Goal: Information Seeking & Learning: Learn about a topic

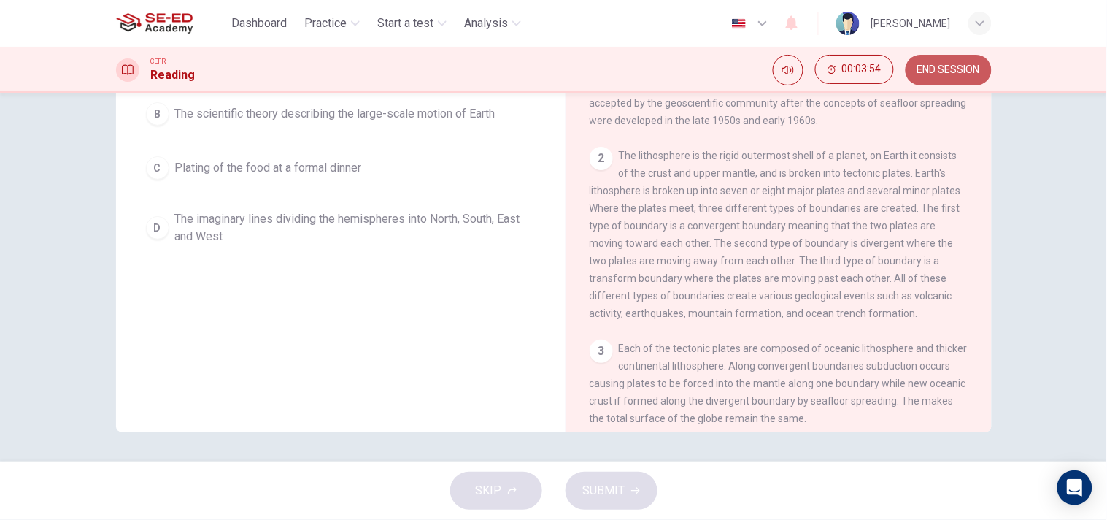
click at [946, 70] on span "END SESSION" at bounding box center [948, 70] width 63 height 12
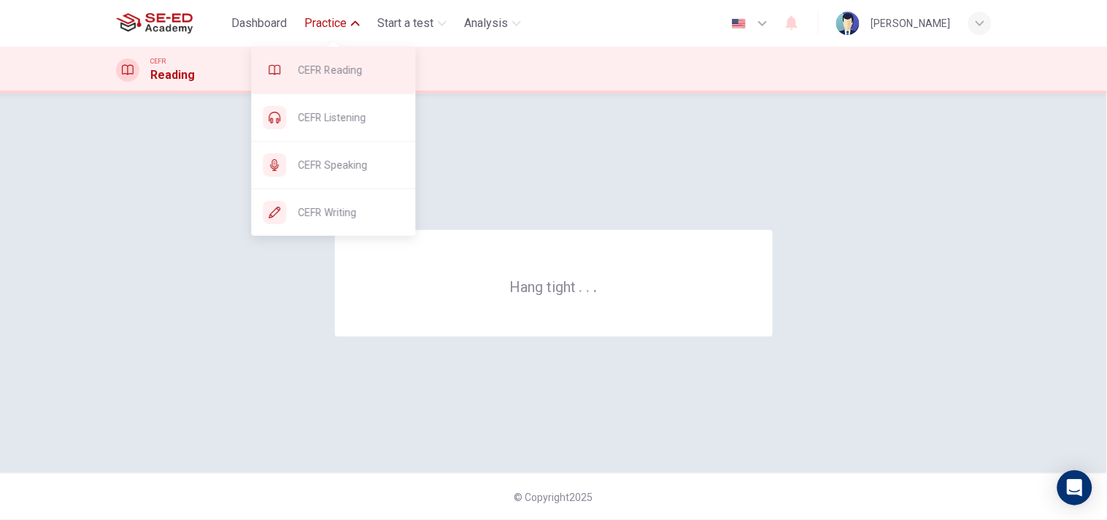
click at [332, 69] on span "CEFR Reading" at bounding box center [351, 70] width 106 height 18
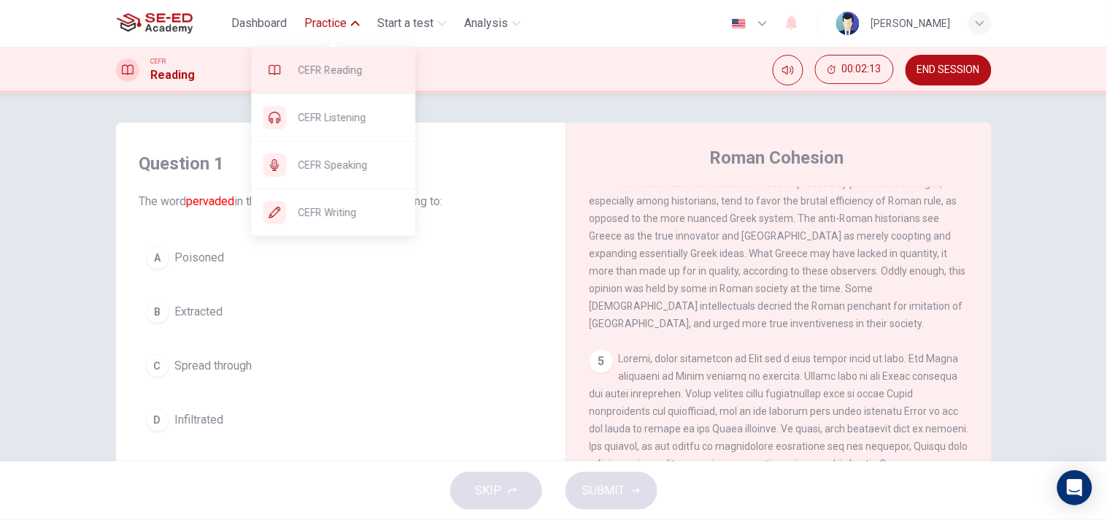
click at [325, 67] on span "CEFR Reading" at bounding box center [351, 70] width 106 height 18
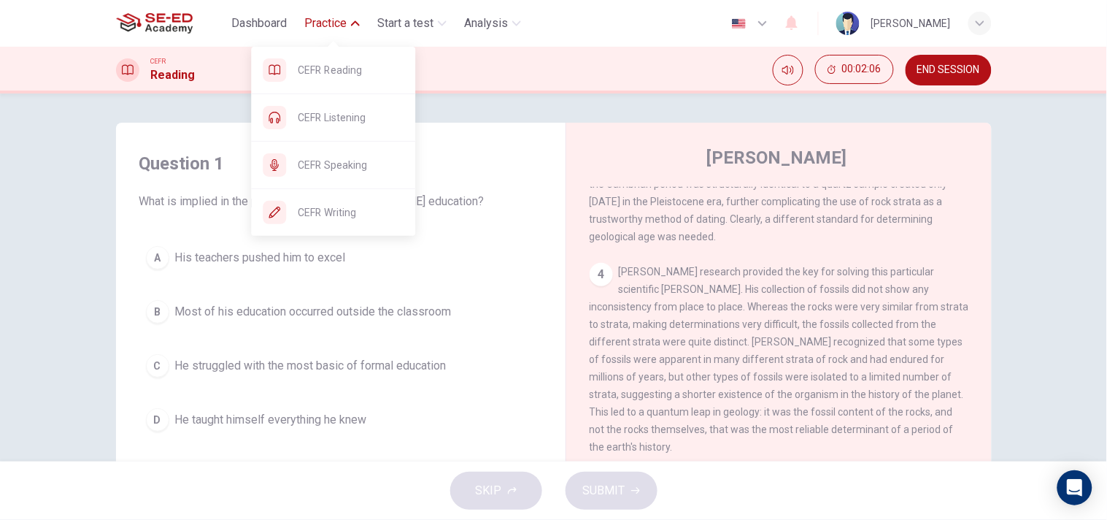
click at [348, 29] on button "Practice" at bounding box center [331, 23] width 67 height 26
click at [333, 62] on span "CEFR Reading" at bounding box center [351, 70] width 106 height 18
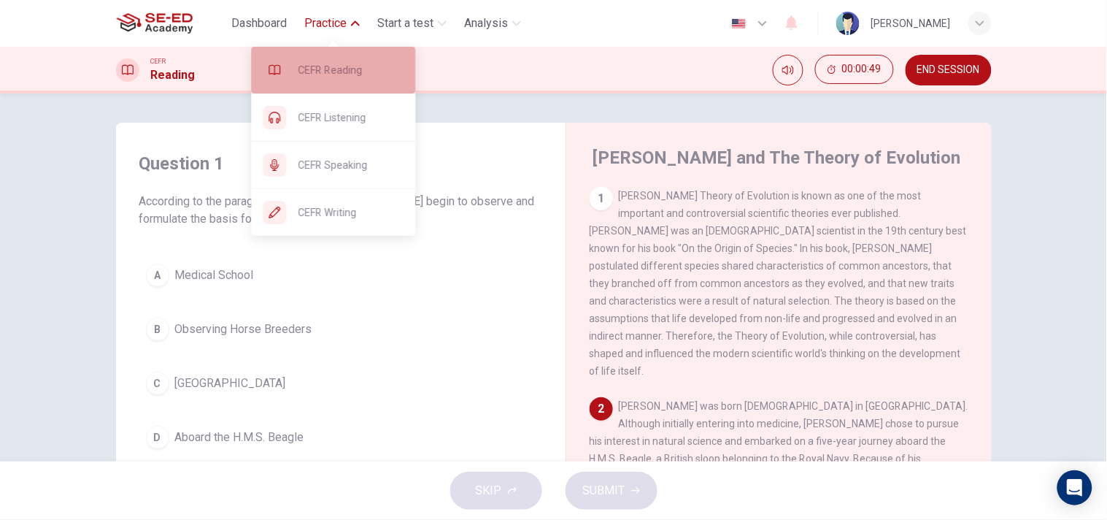
click at [329, 63] on span "CEFR Reading" at bounding box center [351, 70] width 106 height 18
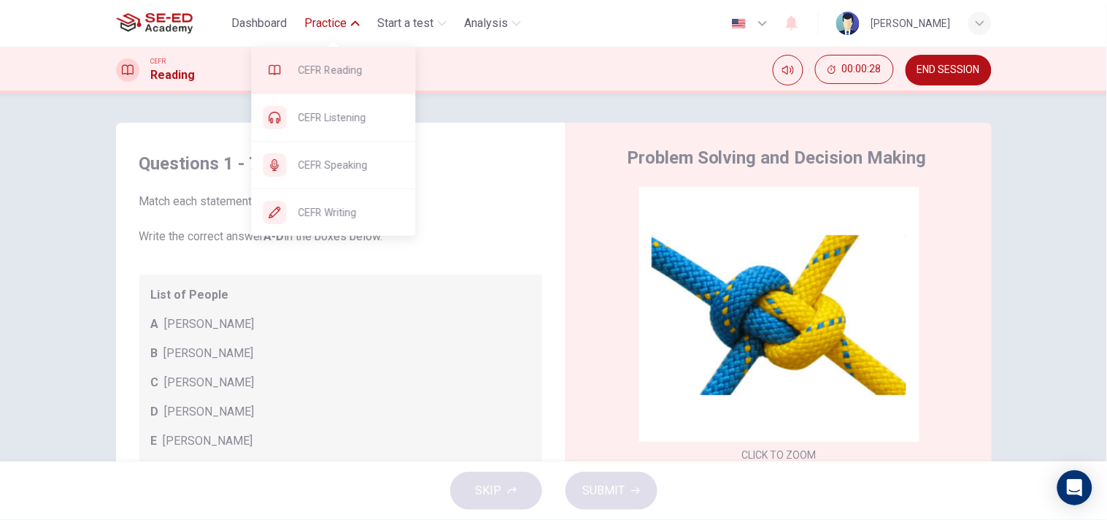
click at [339, 61] on span "CEFR Reading" at bounding box center [351, 70] width 106 height 18
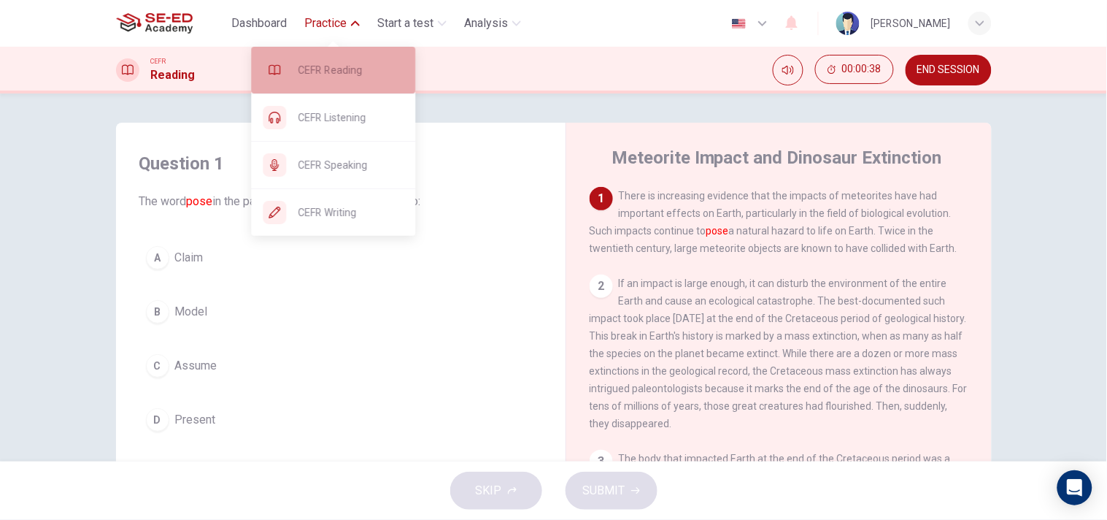
click at [352, 73] on span "CEFR Reading" at bounding box center [351, 70] width 106 height 18
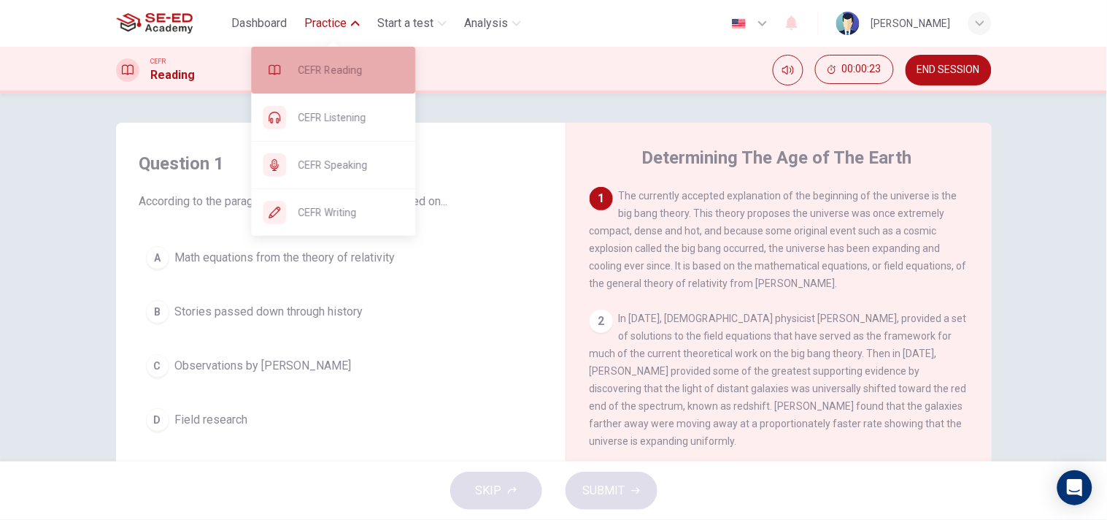
click at [337, 59] on div "CEFR Reading" at bounding box center [333, 70] width 164 height 47
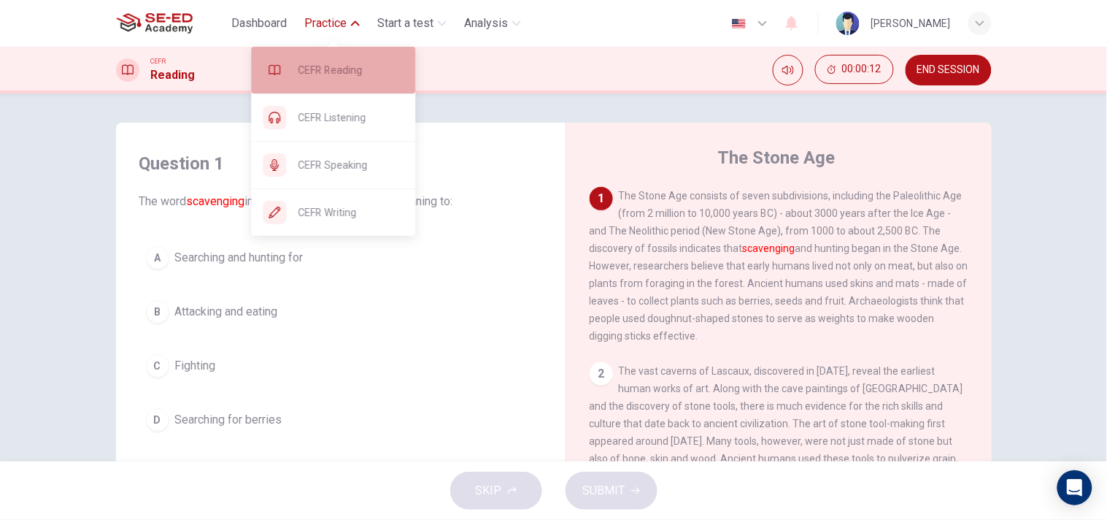
click at [339, 60] on div "CEFR Reading" at bounding box center [333, 70] width 164 height 47
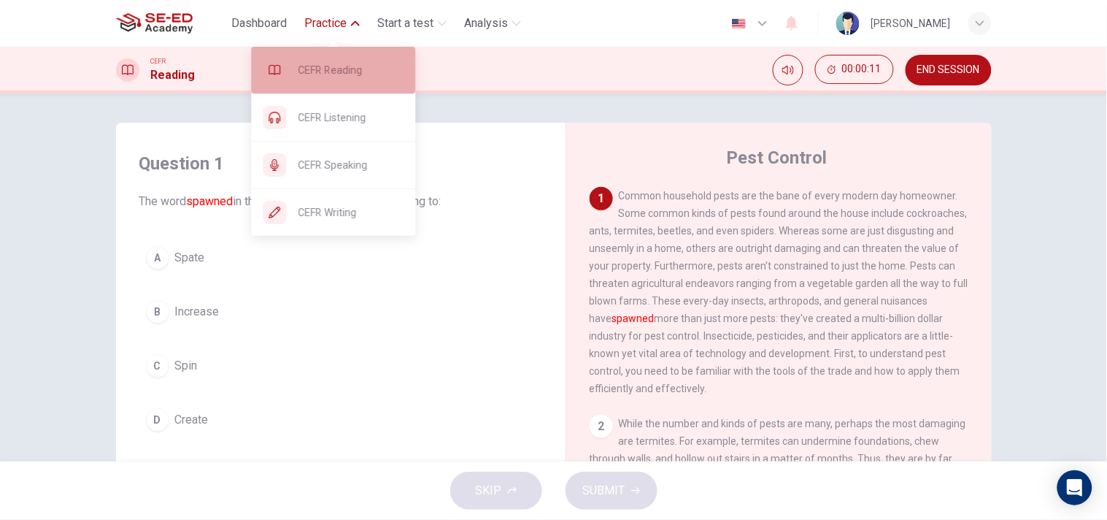
click at [343, 57] on div "CEFR Reading" at bounding box center [333, 70] width 164 height 47
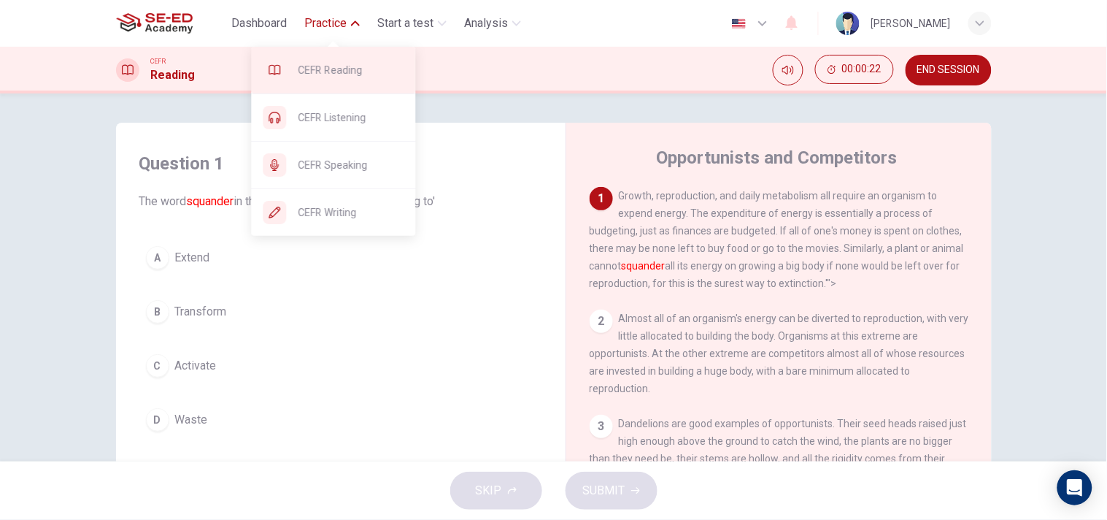
click at [344, 63] on span "CEFR Reading" at bounding box center [351, 70] width 106 height 18
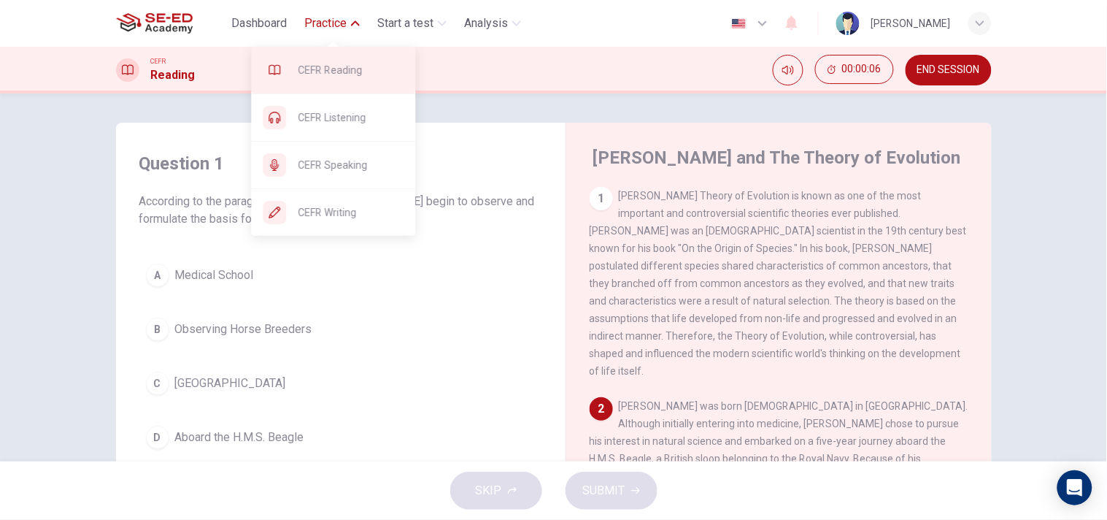
click at [336, 58] on div "CEFR Reading" at bounding box center [333, 70] width 164 height 47
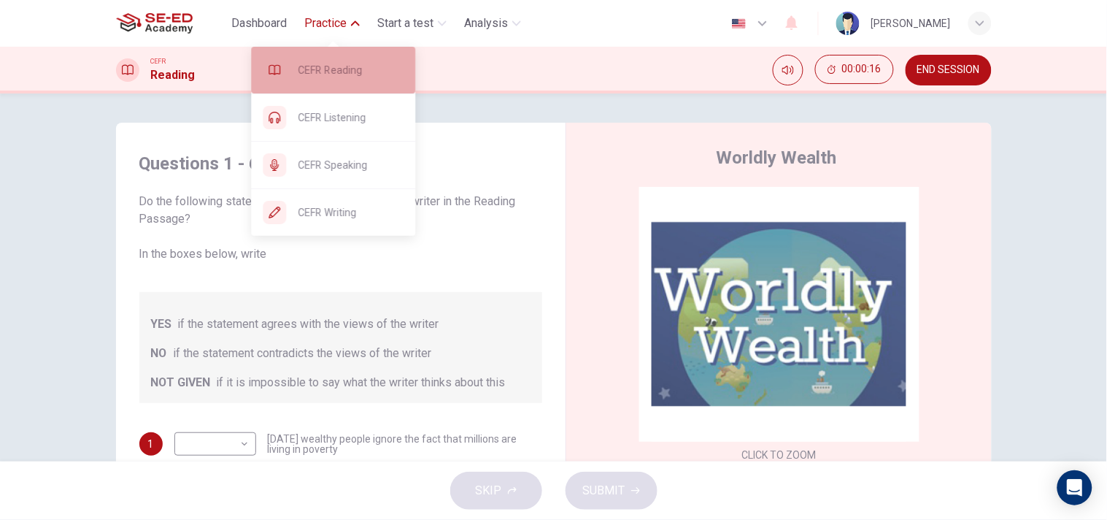
click at [348, 62] on span "CEFR Reading" at bounding box center [351, 70] width 106 height 18
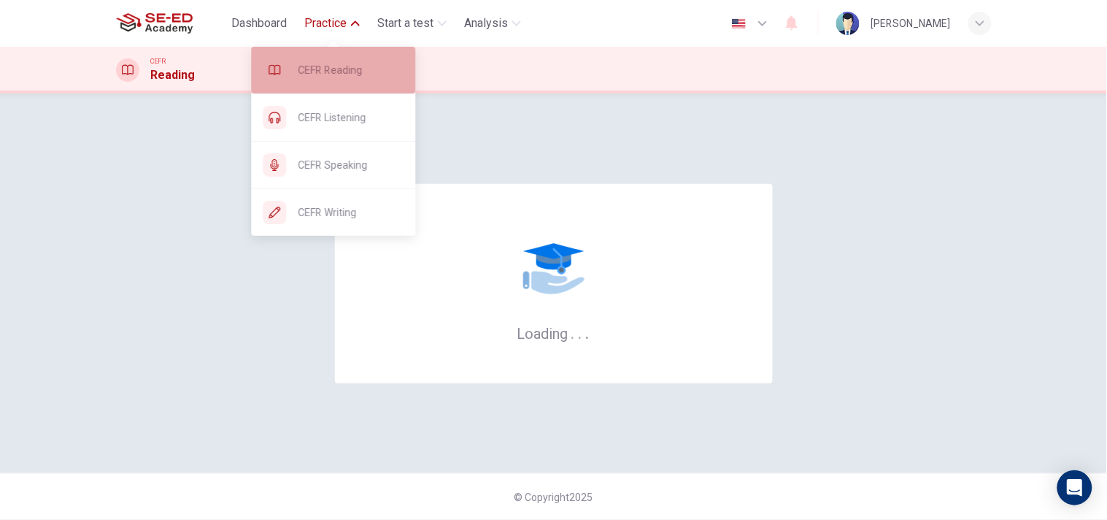
click at [327, 61] on div "CEFR Reading" at bounding box center [333, 70] width 164 height 47
click at [319, 53] on div "CEFR Reading" at bounding box center [333, 70] width 164 height 47
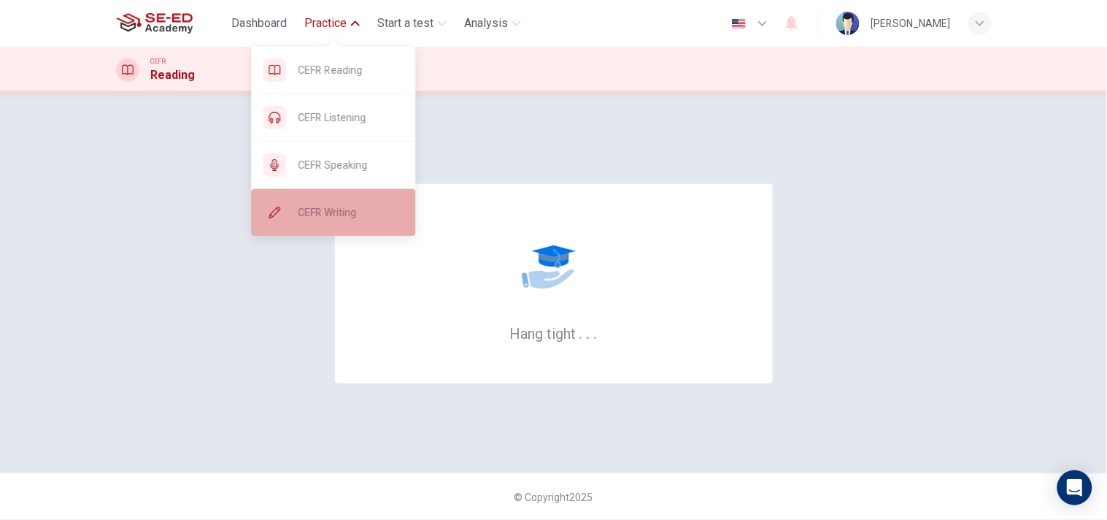
click at [330, 205] on span "CEFR Writing" at bounding box center [351, 213] width 106 height 18
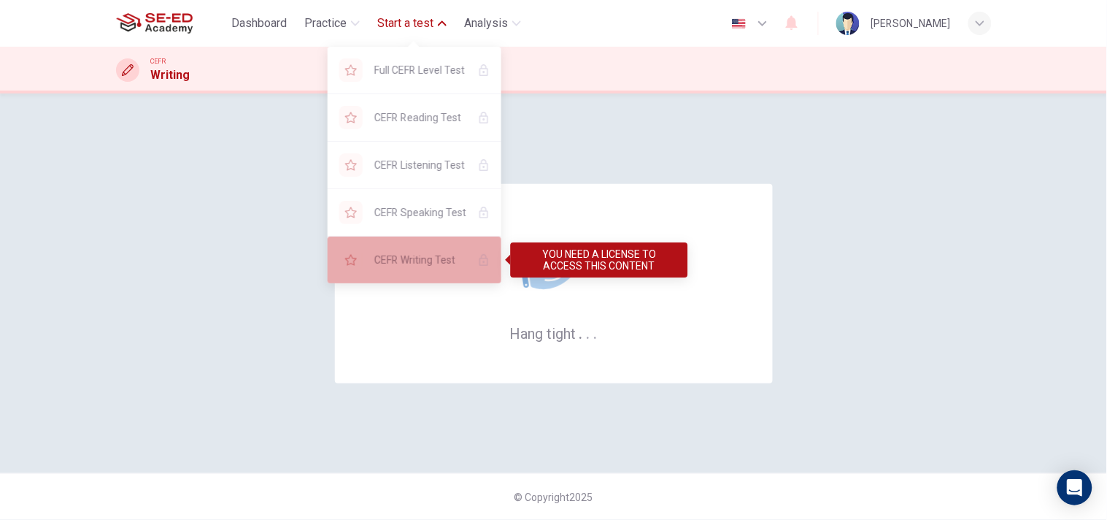
click at [435, 253] on span "CEFR Writing Test" at bounding box center [420, 260] width 92 height 18
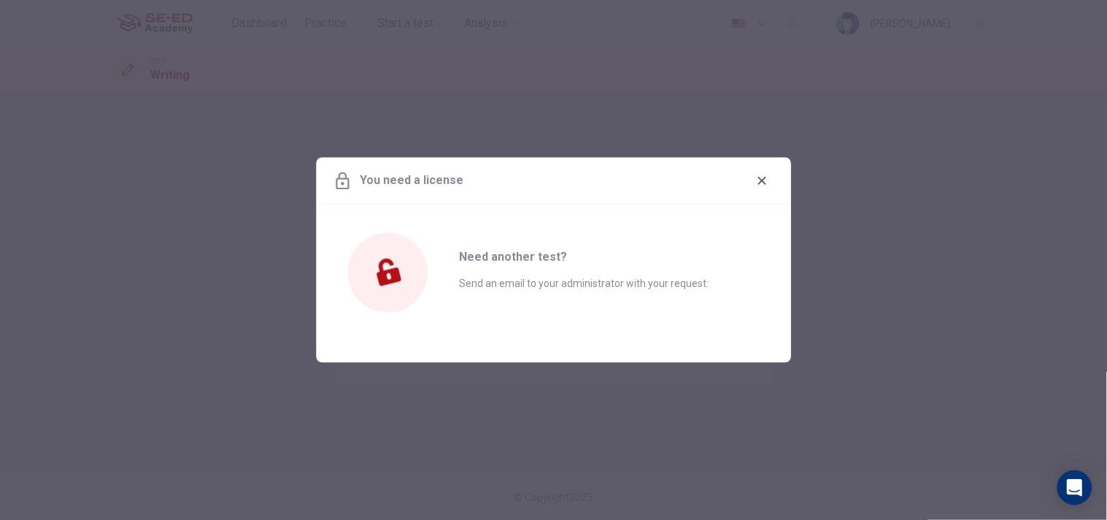
click at [752, 171] on div "You need a license" at bounding box center [553, 181] width 475 height 47
click at [763, 180] on icon "button" at bounding box center [762, 181] width 12 height 12
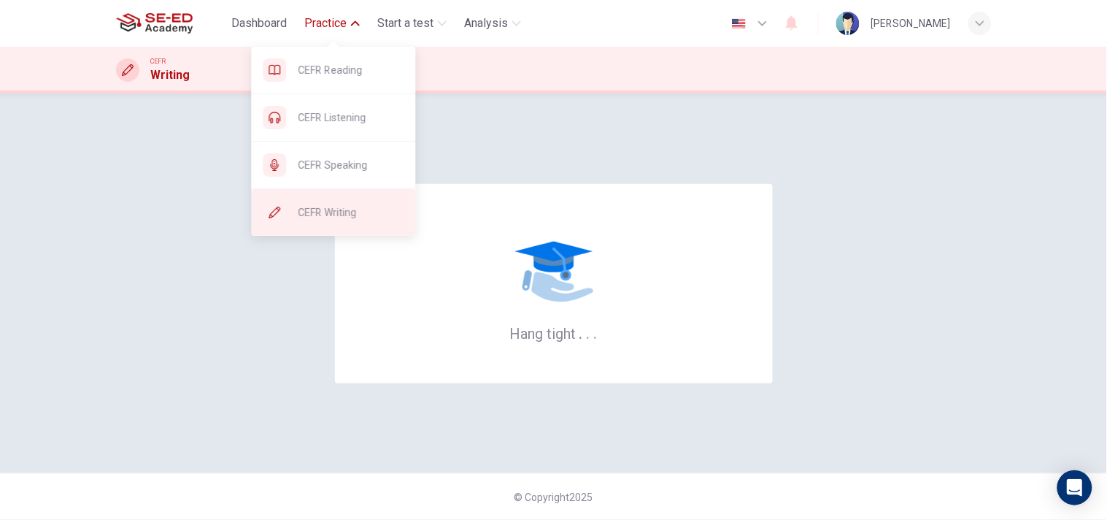
click at [328, 213] on span "CEFR Writing" at bounding box center [351, 213] width 106 height 18
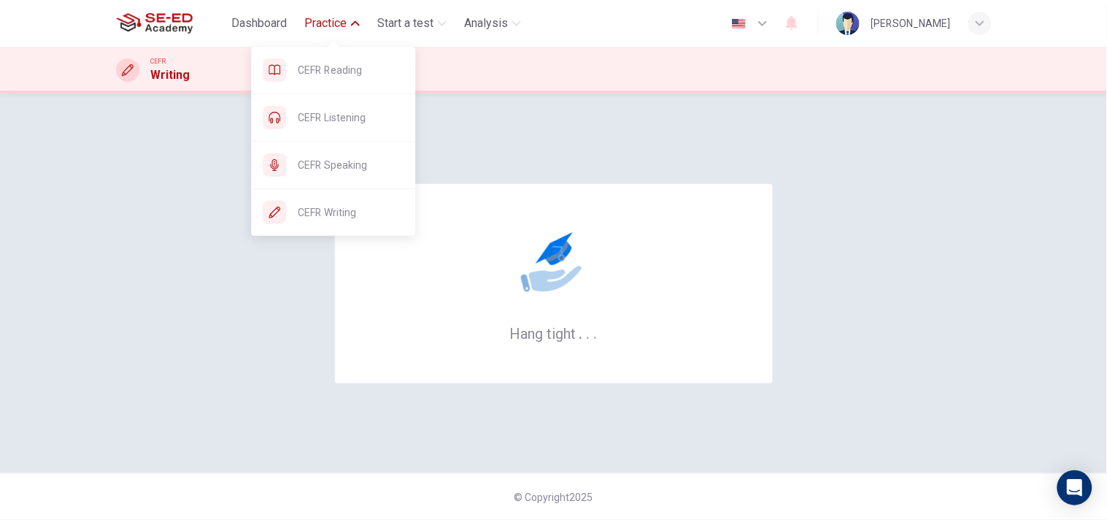
click at [346, 26] on span "Practice" at bounding box center [325, 24] width 42 height 18
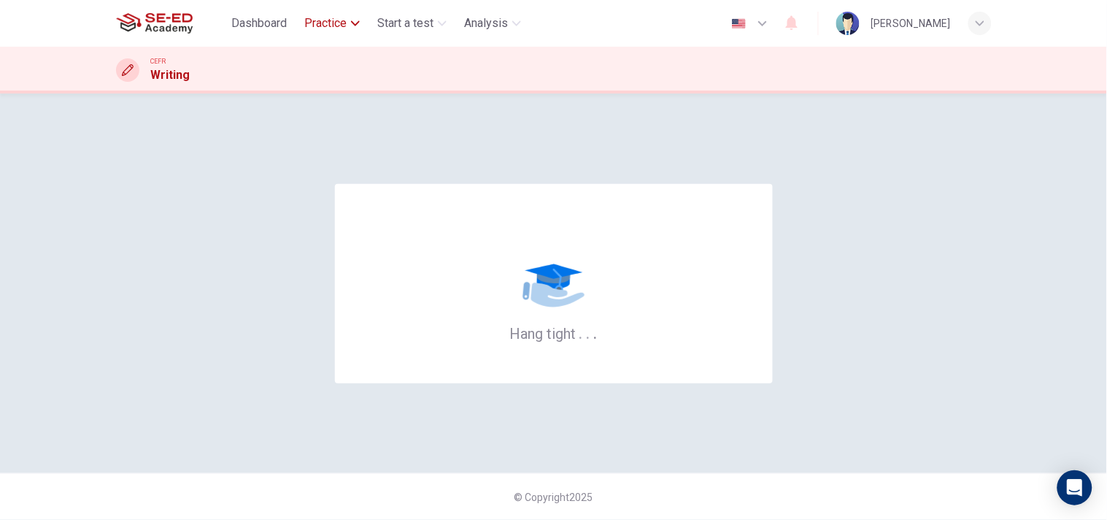
drag, startPoint x: 339, startPoint y: 23, endPoint x: 341, endPoint y: 32, distance: 8.9
click at [341, 26] on span "Practice" at bounding box center [325, 24] width 42 height 18
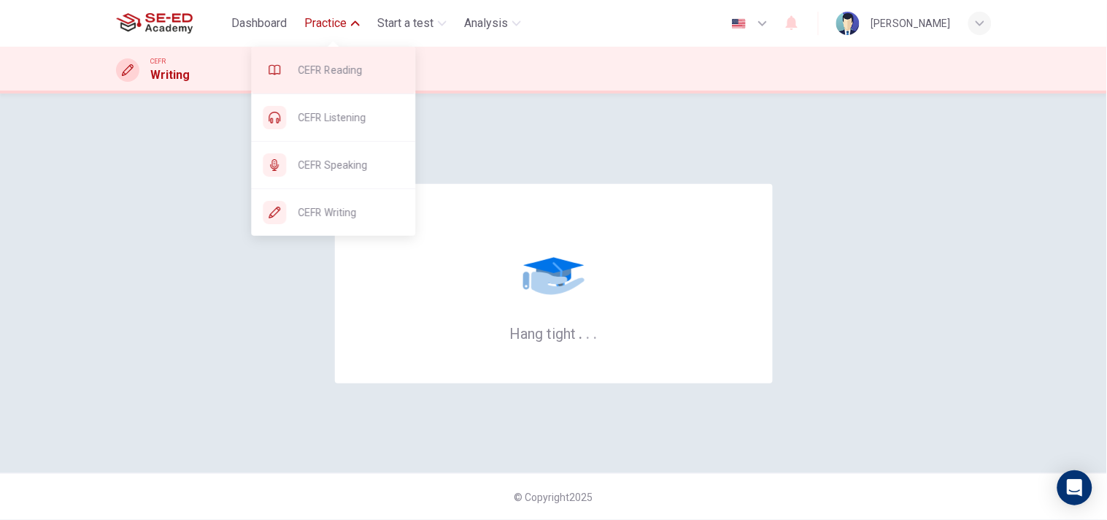
click at [326, 69] on span "CEFR Reading" at bounding box center [351, 70] width 106 height 18
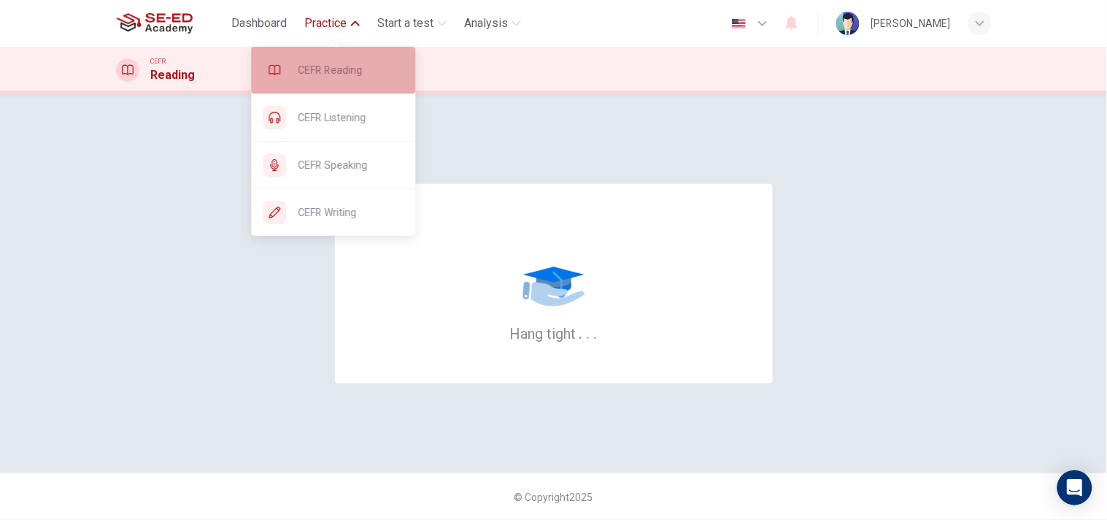
click at [327, 60] on div "CEFR Reading" at bounding box center [333, 70] width 164 height 47
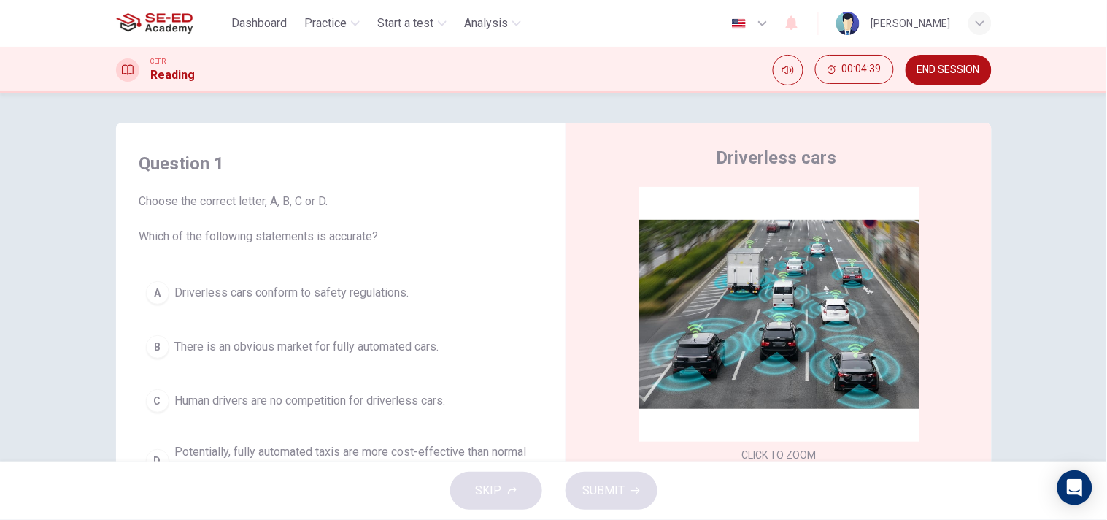
click at [217, 128] on div "Question 1 Choose the correct letter, A, B, C or D. Which of the following stat…" at bounding box center [554, 376] width 876 height 507
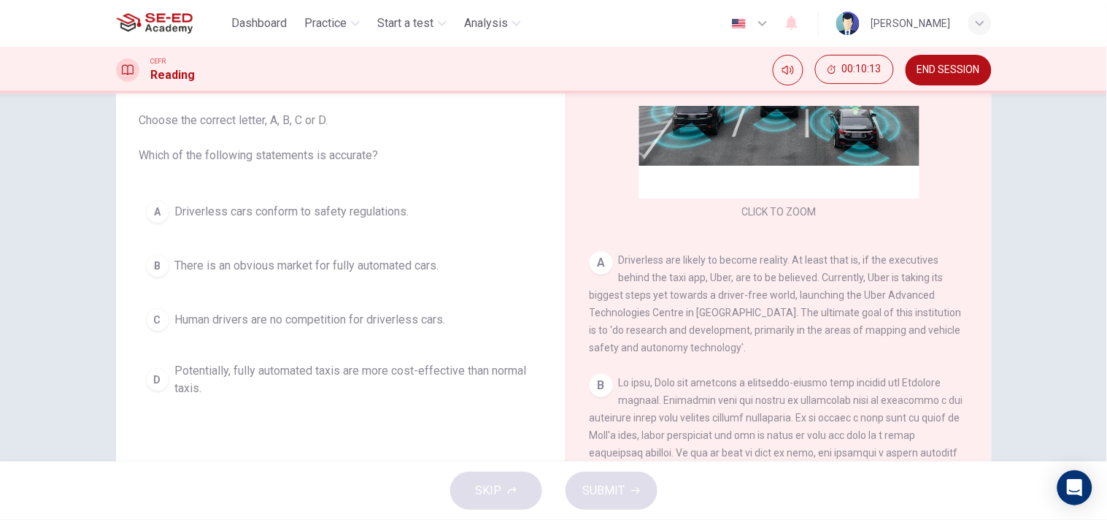
scroll to position [243, 0]
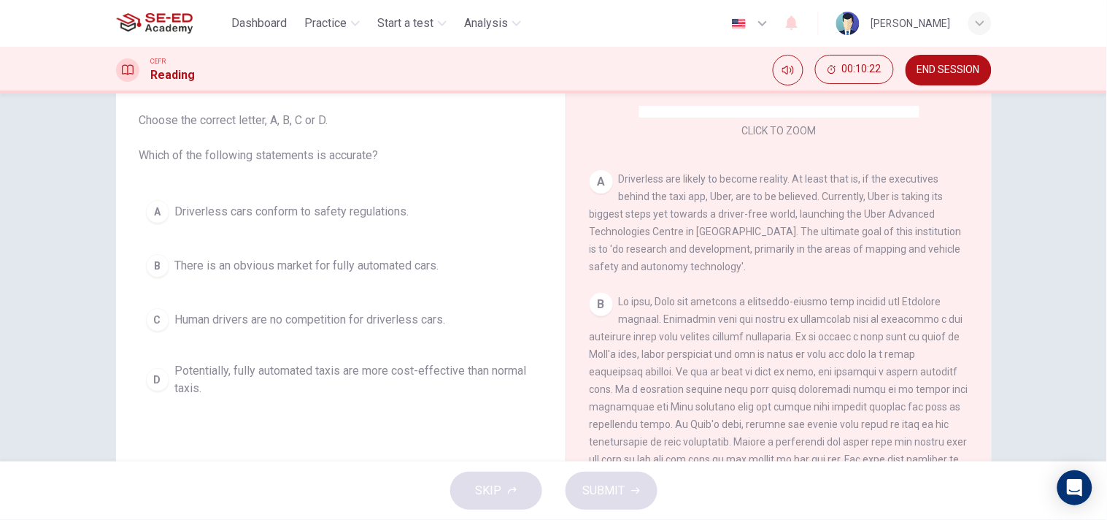
click at [410, 263] on span "There is an obvious market for fully automated cars." at bounding box center [307, 266] width 264 height 18
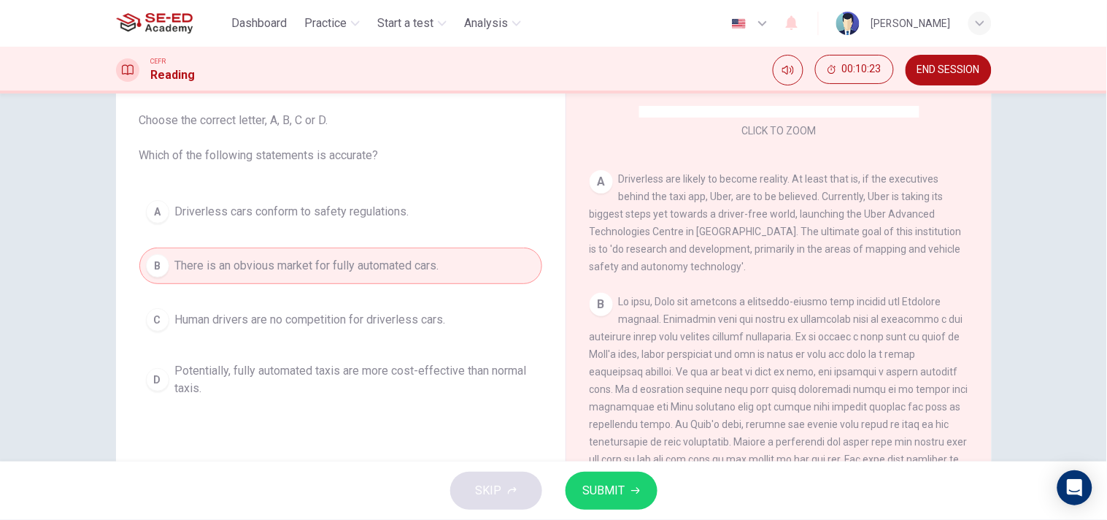
click at [619, 480] on button "SUBMIT" at bounding box center [612, 490] width 92 height 38
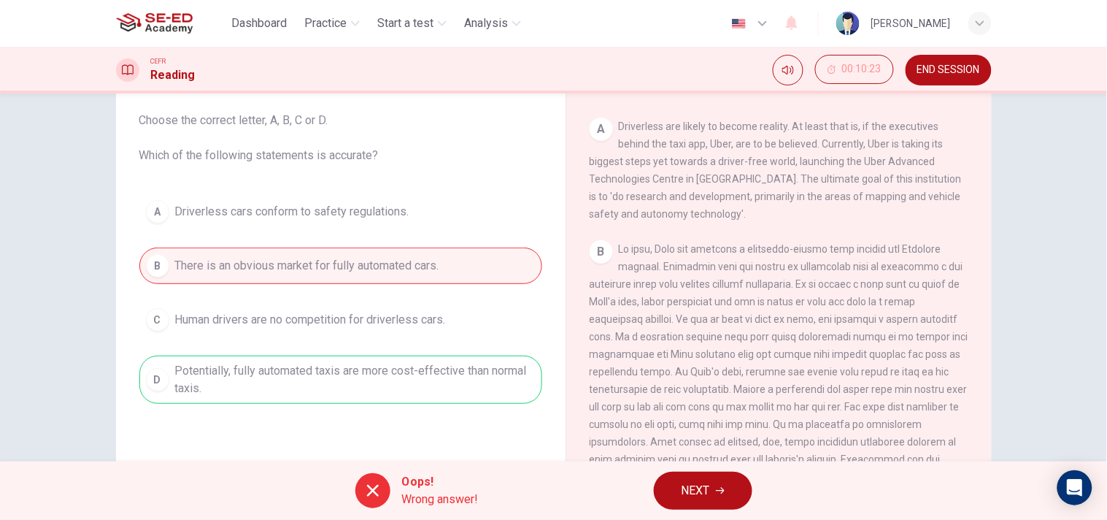
scroll to position [324, 0]
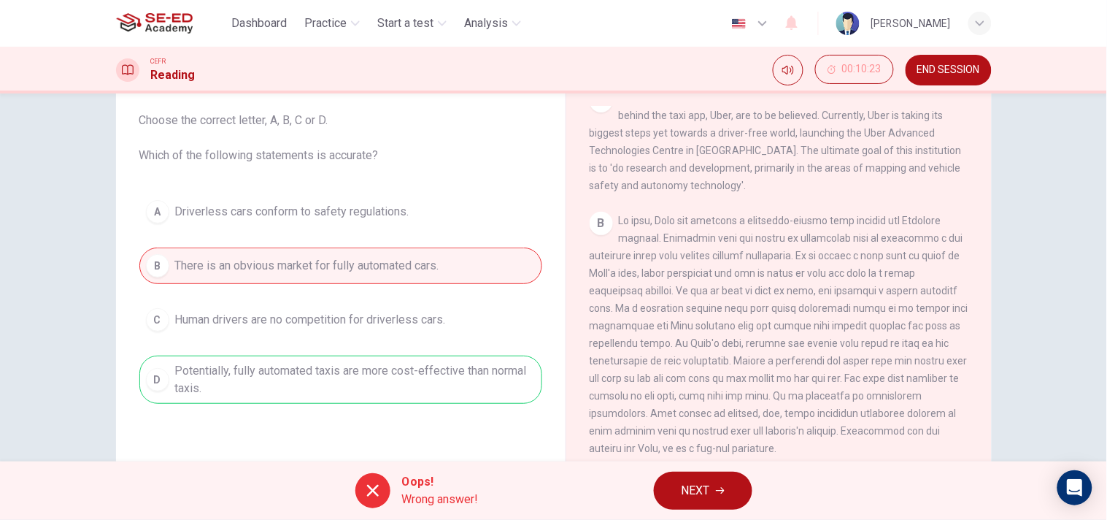
click at [699, 482] on span "NEXT" at bounding box center [696, 490] width 28 height 20
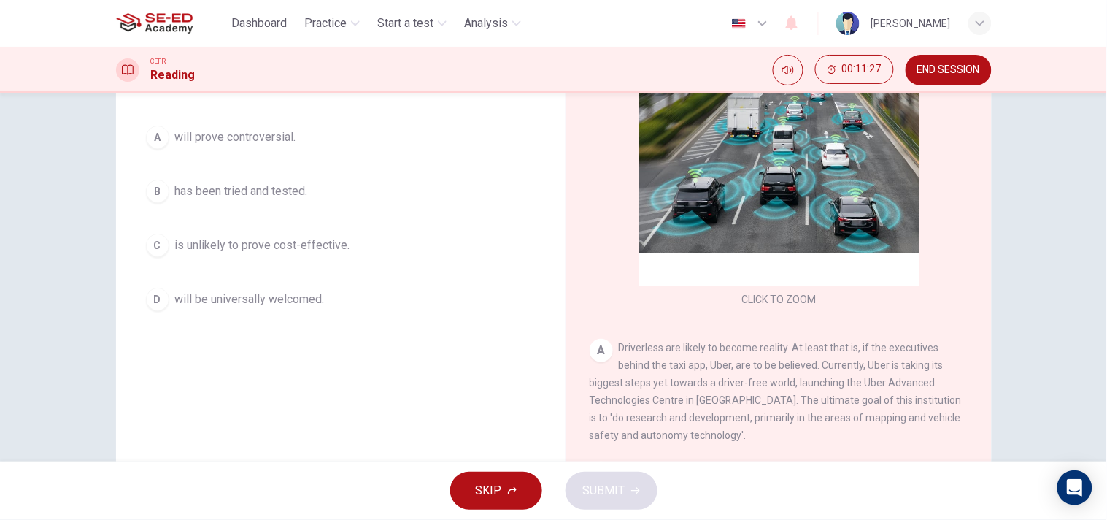
scroll to position [117, 0]
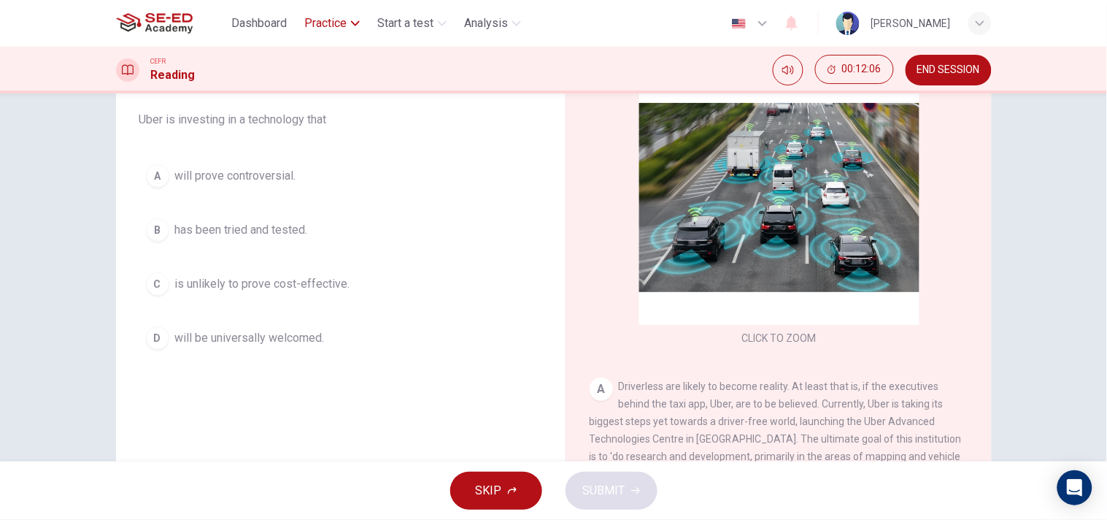
click at [346, 19] on span "Practice" at bounding box center [325, 24] width 42 height 18
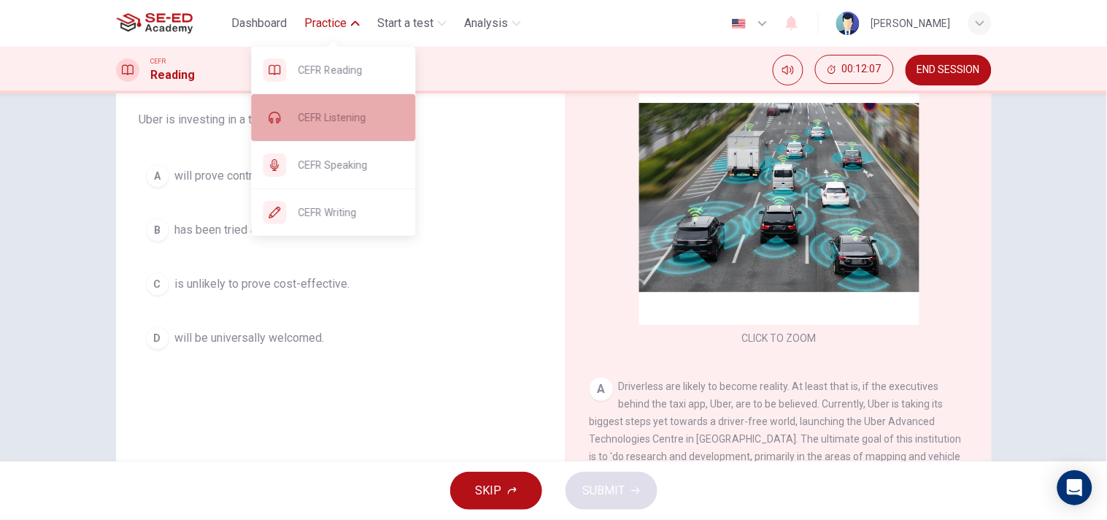
click at [355, 112] on span "CEFR Listening" at bounding box center [351, 118] width 106 height 18
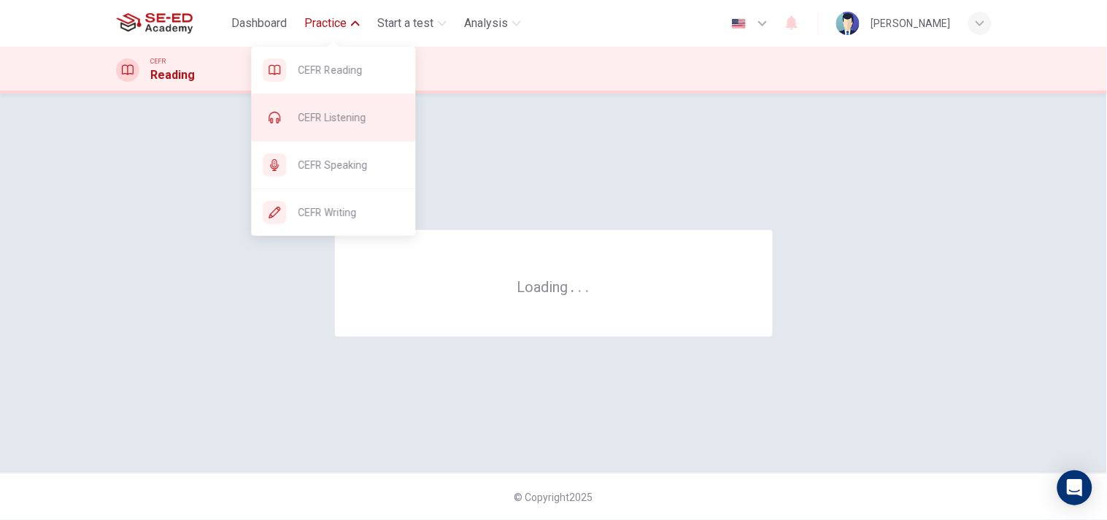
scroll to position [0, 0]
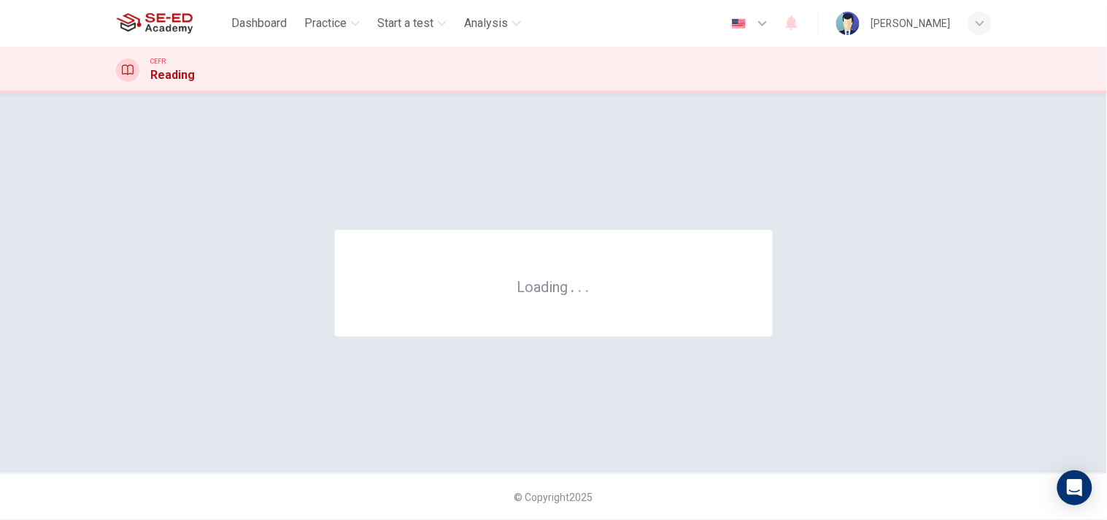
click at [629, 123] on div "Loading . . ." at bounding box center [554, 283] width 876 height 321
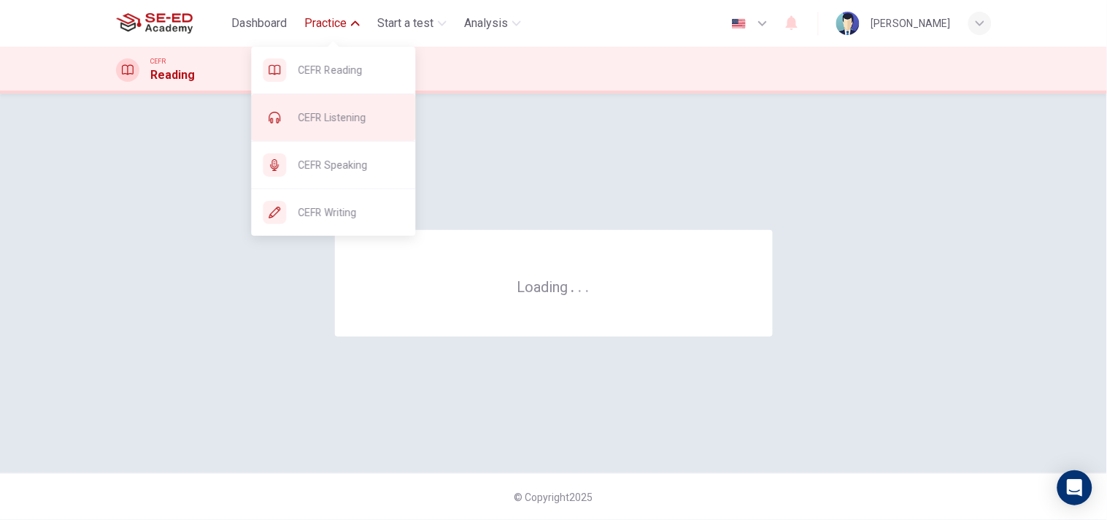
click at [348, 104] on div "CEFR Listening" at bounding box center [333, 117] width 164 height 47
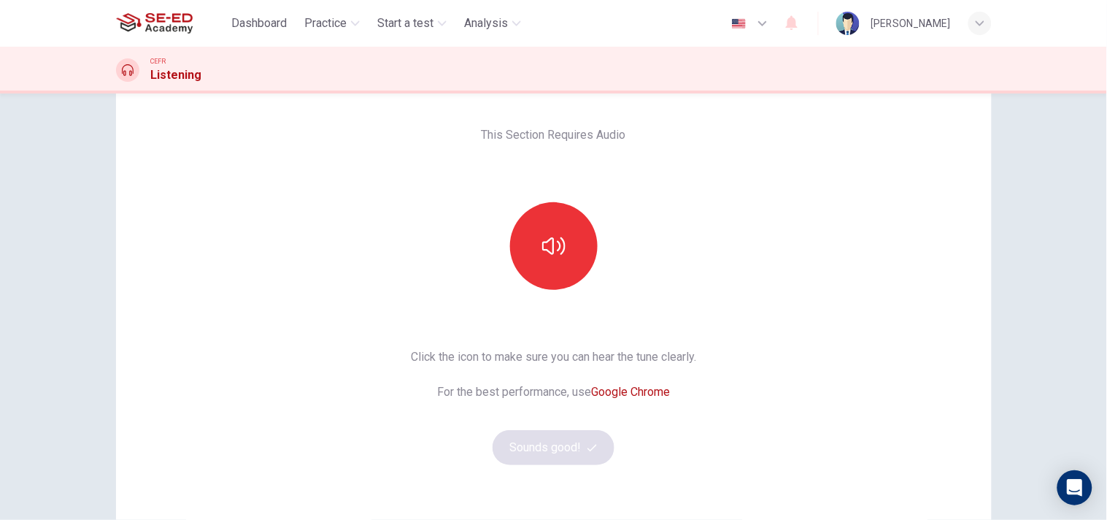
scroll to position [162, 0]
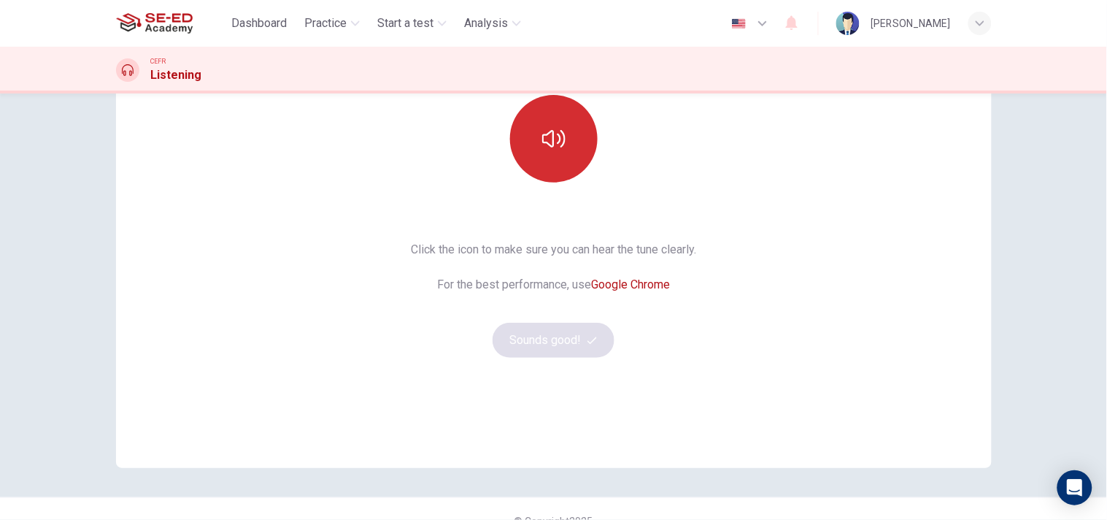
click at [543, 126] on button "button" at bounding box center [554, 139] width 88 height 88
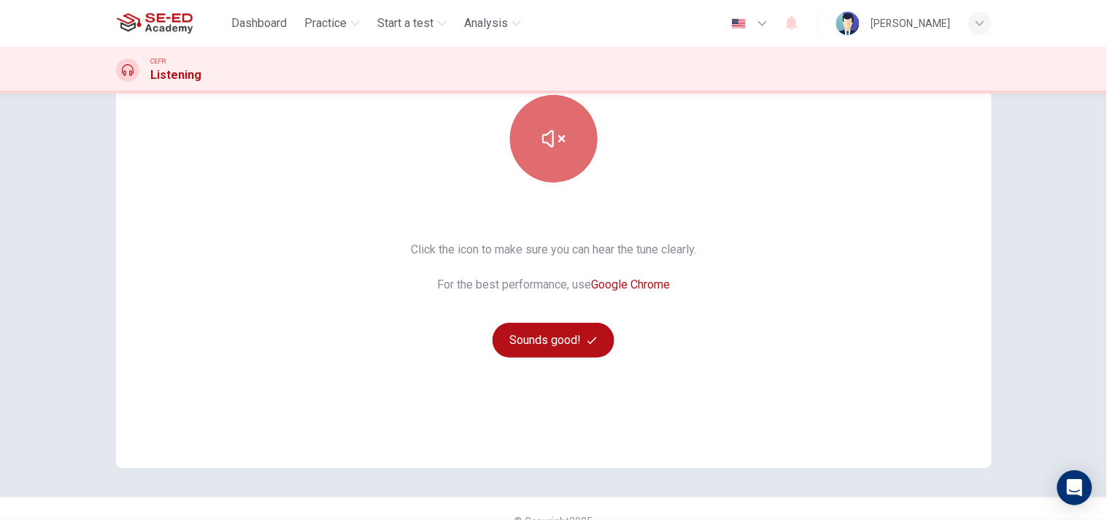
click at [543, 120] on button "button" at bounding box center [554, 139] width 88 height 88
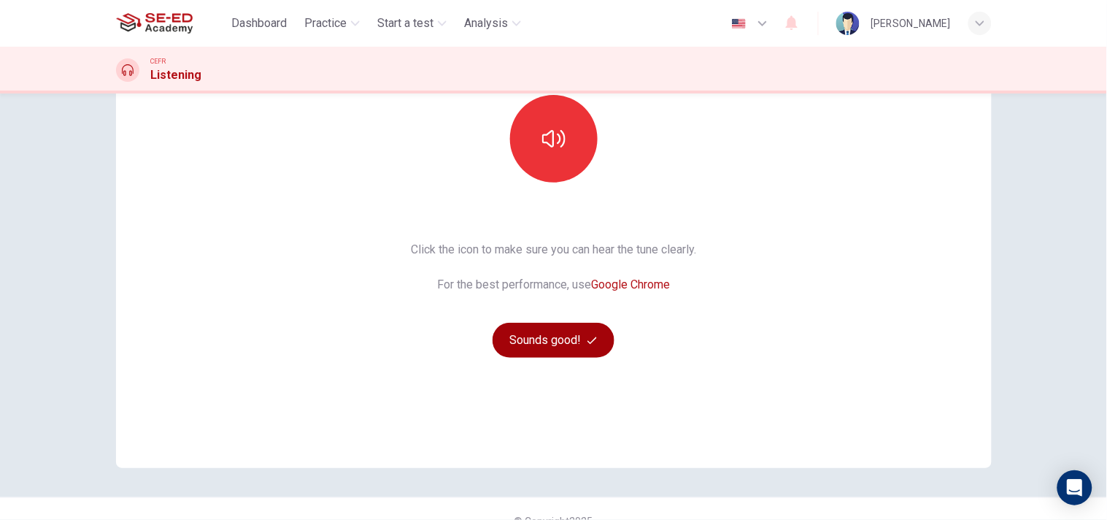
click at [540, 343] on button "Sounds good!" at bounding box center [554, 340] width 123 height 35
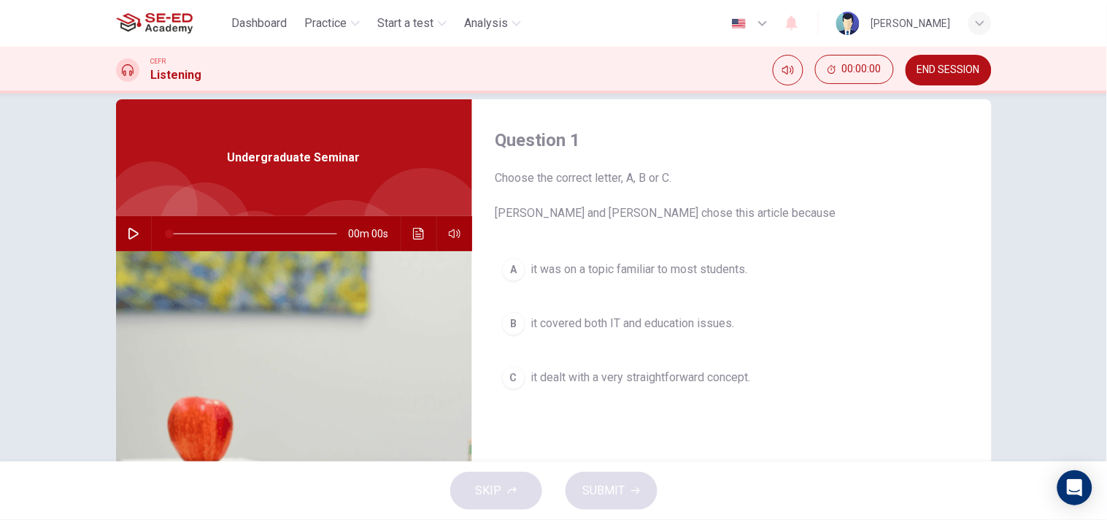
scroll to position [0, 0]
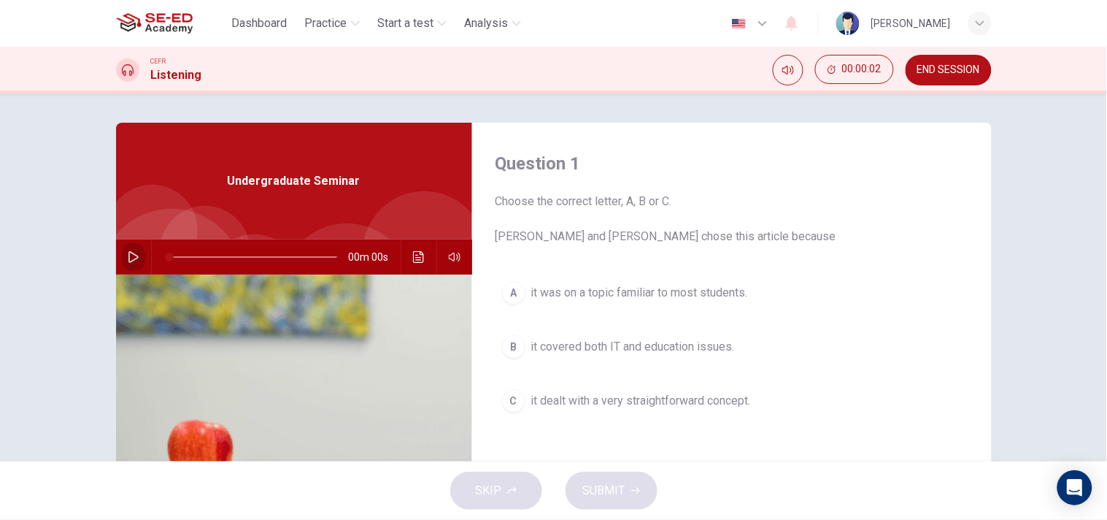
click at [128, 258] on icon "button" at bounding box center [134, 257] width 12 height 12
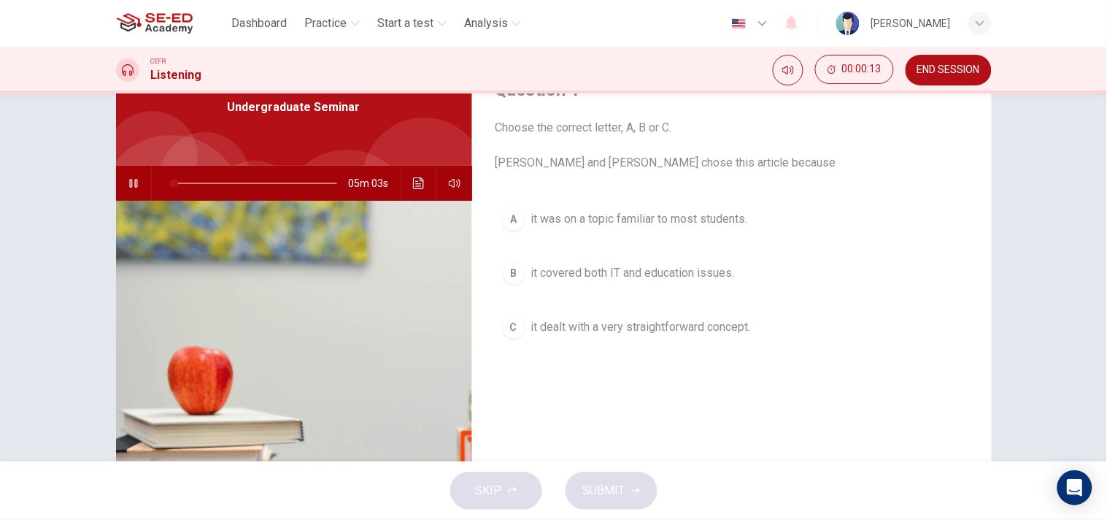
scroll to position [35, 0]
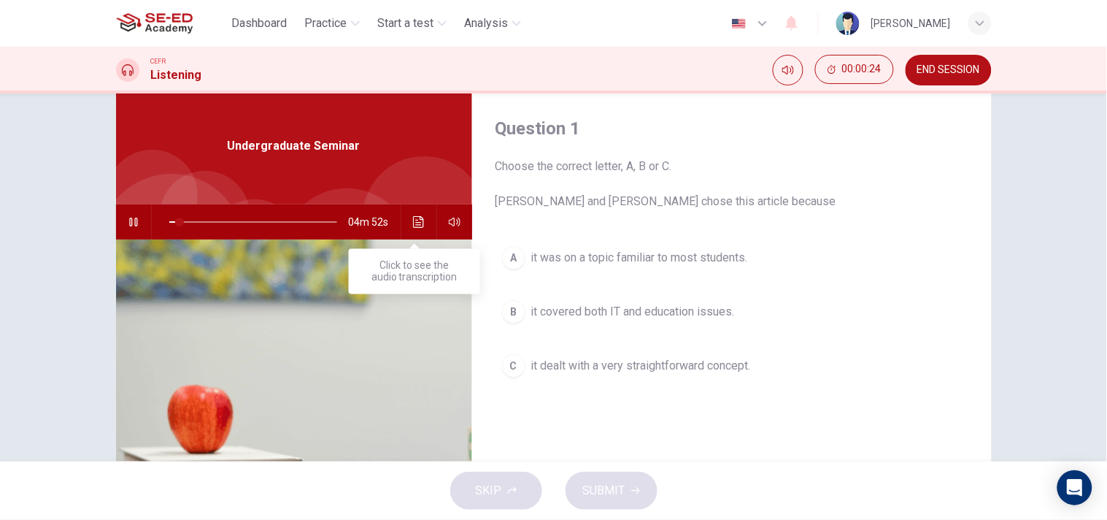
click at [413, 219] on icon "Click to see the audio transcription" at bounding box center [419, 222] width 12 height 12
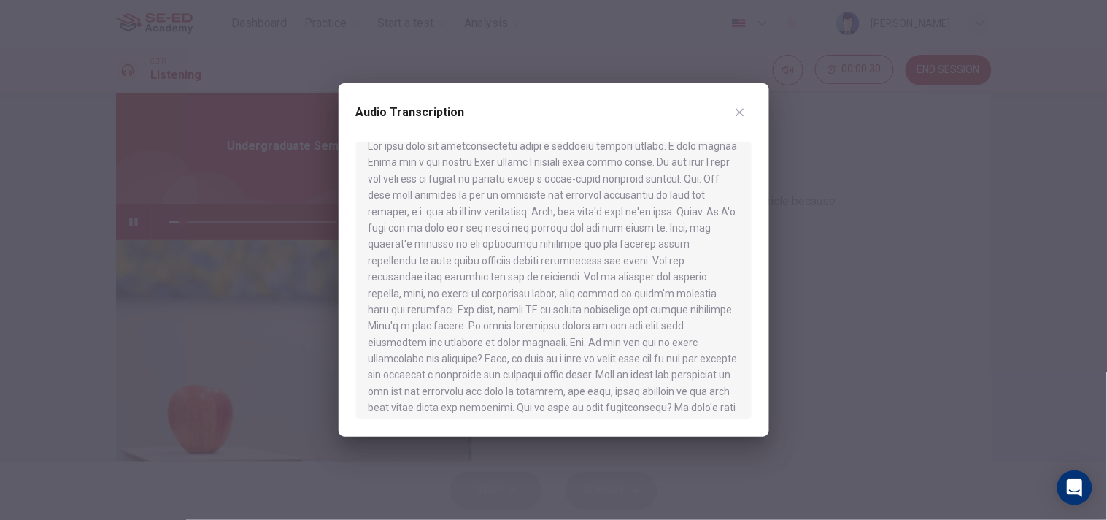
scroll to position [0, 0]
click at [733, 106] on button "button" at bounding box center [739, 112] width 23 height 23
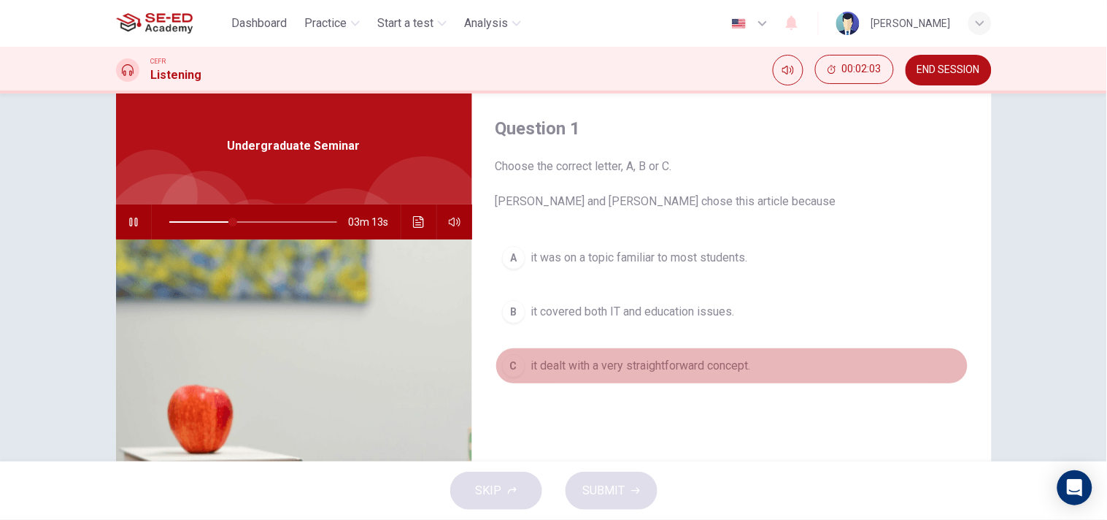
click at [556, 362] on span "it dealt with a very straightforward concept." at bounding box center [641, 366] width 220 height 18
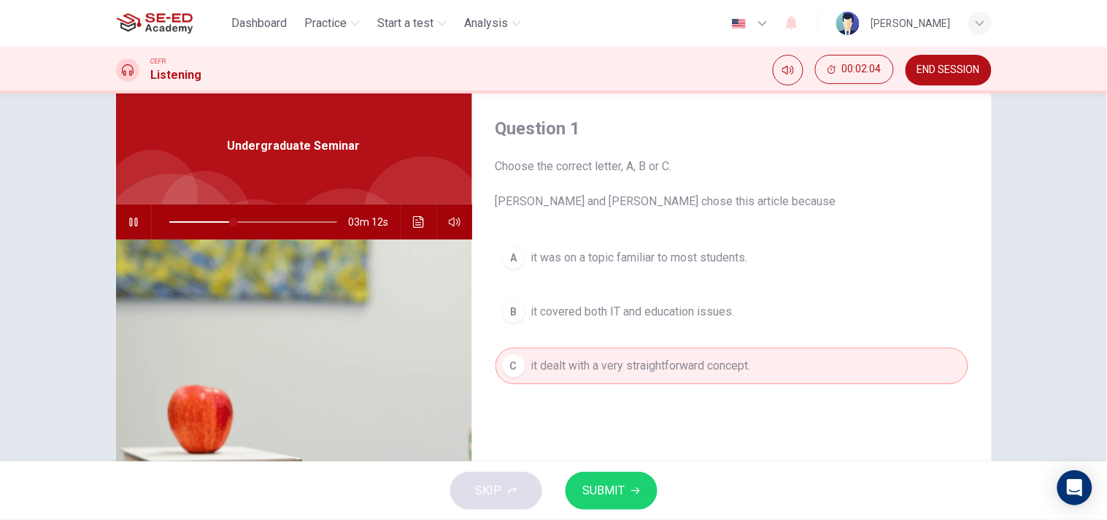
click at [592, 490] on span "SUBMIT" at bounding box center [604, 490] width 42 height 20
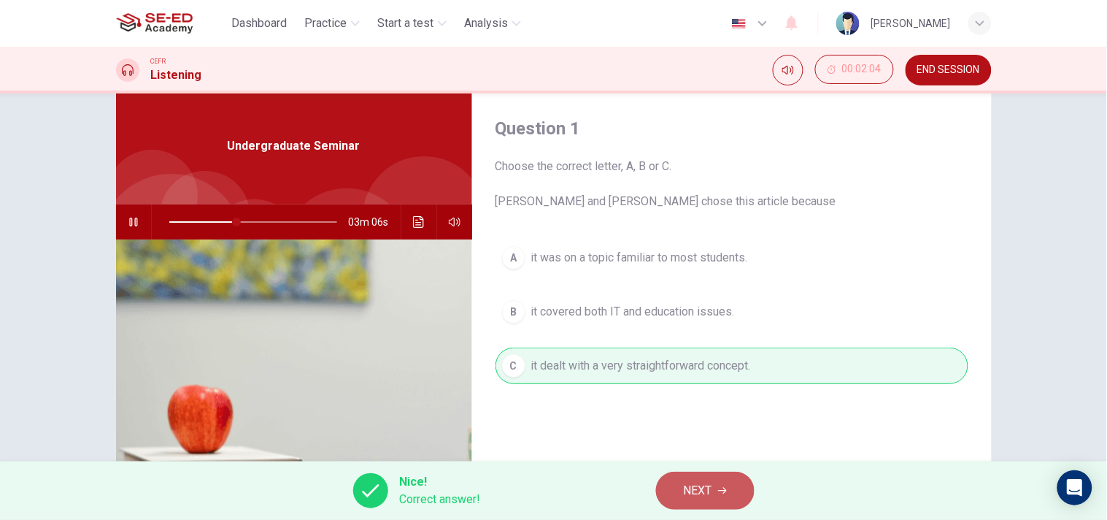
click at [674, 477] on button "NEXT" at bounding box center [705, 490] width 99 height 38
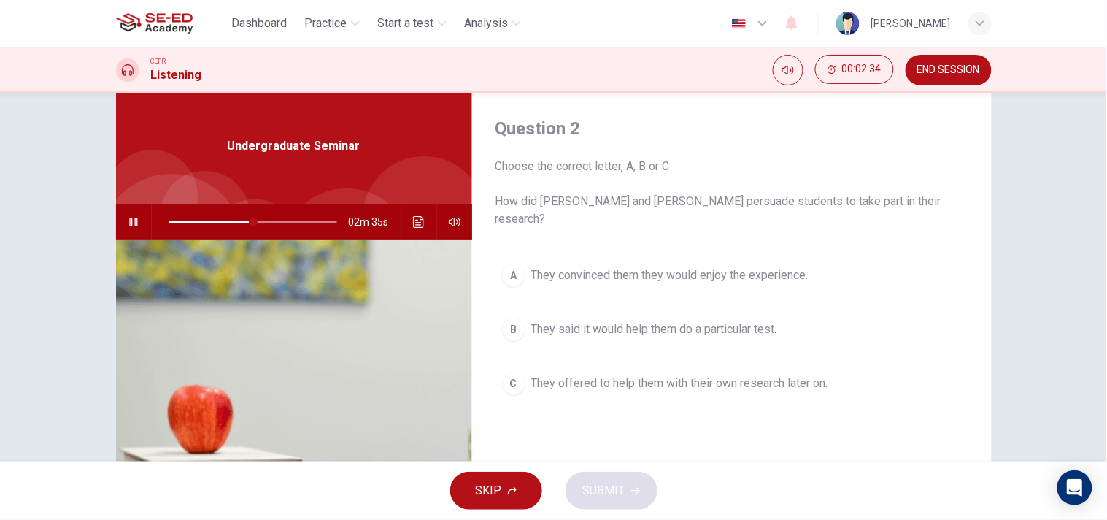
click at [609, 374] on span "They offered to help them with their own research later on." at bounding box center [679, 383] width 297 height 18
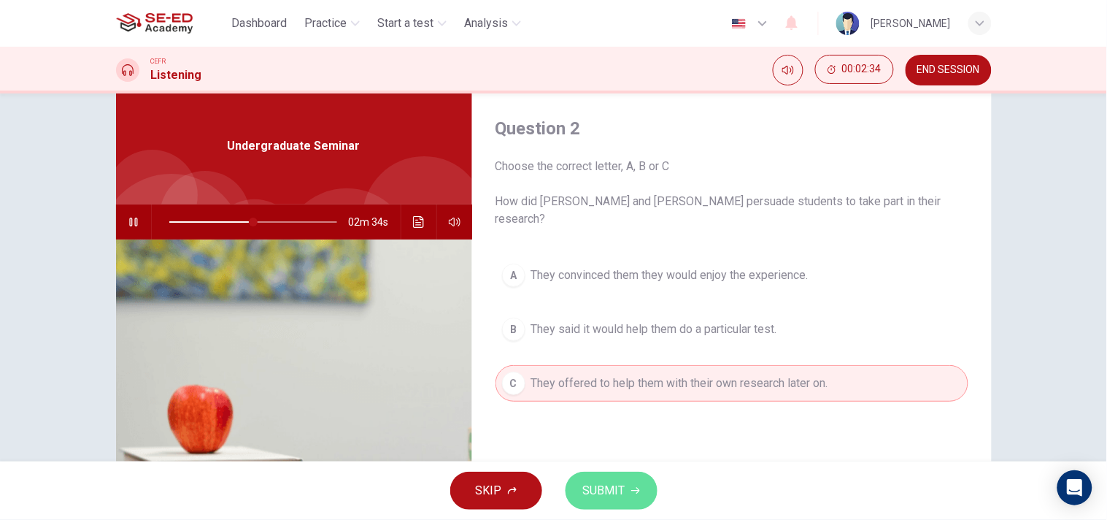
click at [603, 480] on span "SUBMIT" at bounding box center [604, 490] width 42 height 20
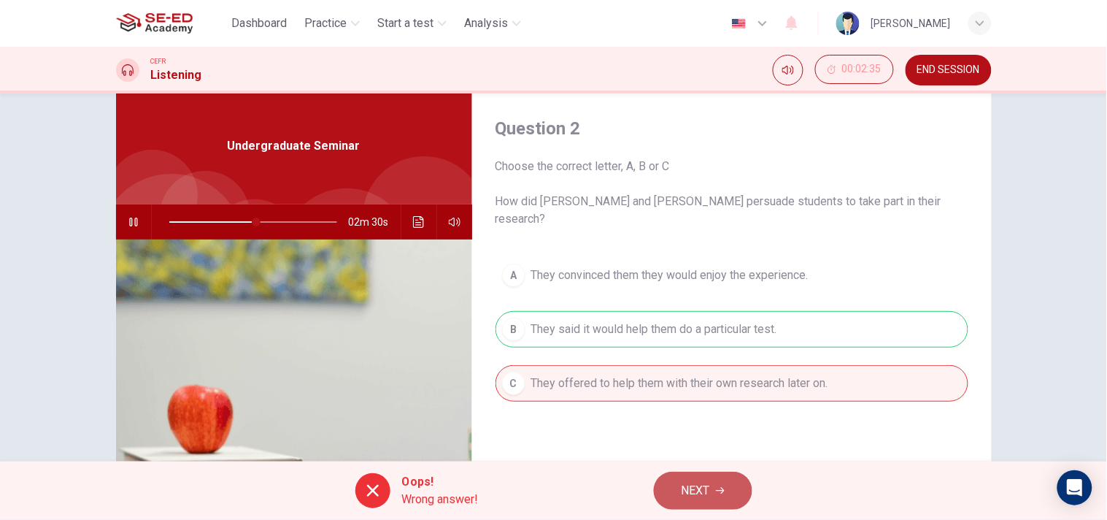
click at [705, 485] on span "NEXT" at bounding box center [696, 490] width 28 height 20
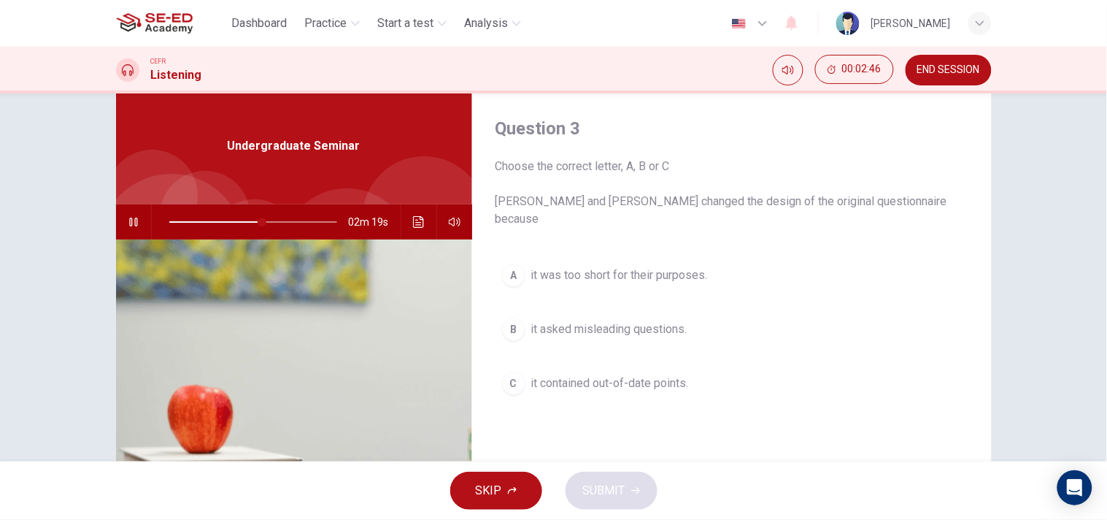
click at [585, 320] on span "it asked misleading questions." at bounding box center [609, 329] width 156 height 18
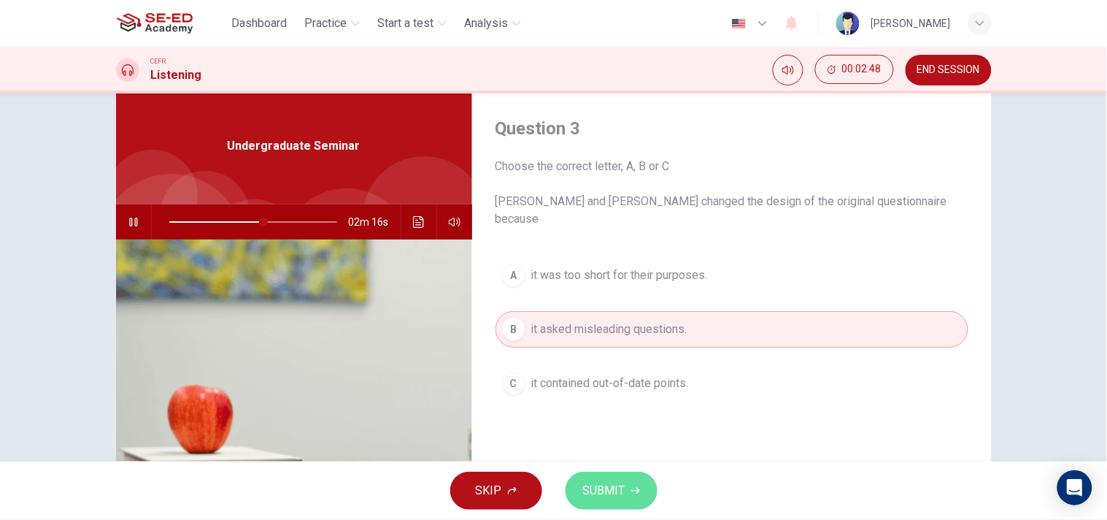
click at [626, 485] on button "SUBMIT" at bounding box center [612, 490] width 92 height 38
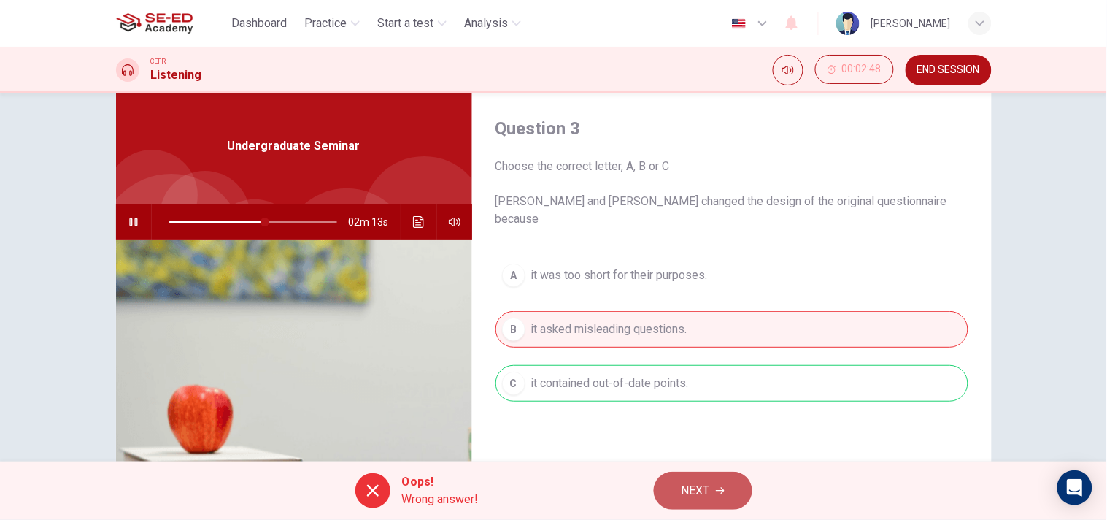
click at [663, 480] on button "NEXT" at bounding box center [703, 490] width 99 height 38
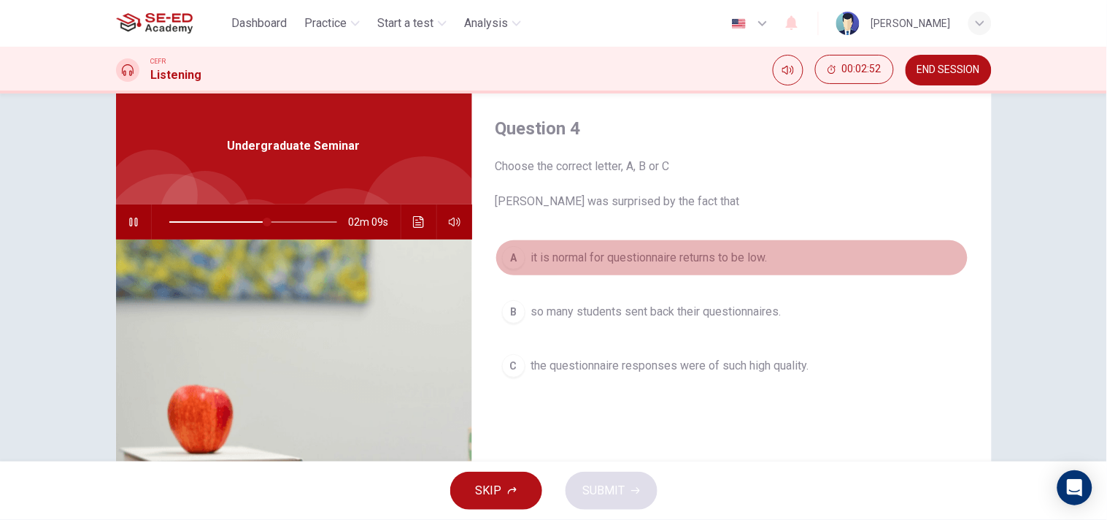
click at [635, 253] on span "it is normal for questionnaire returns to be low." at bounding box center [649, 258] width 236 height 18
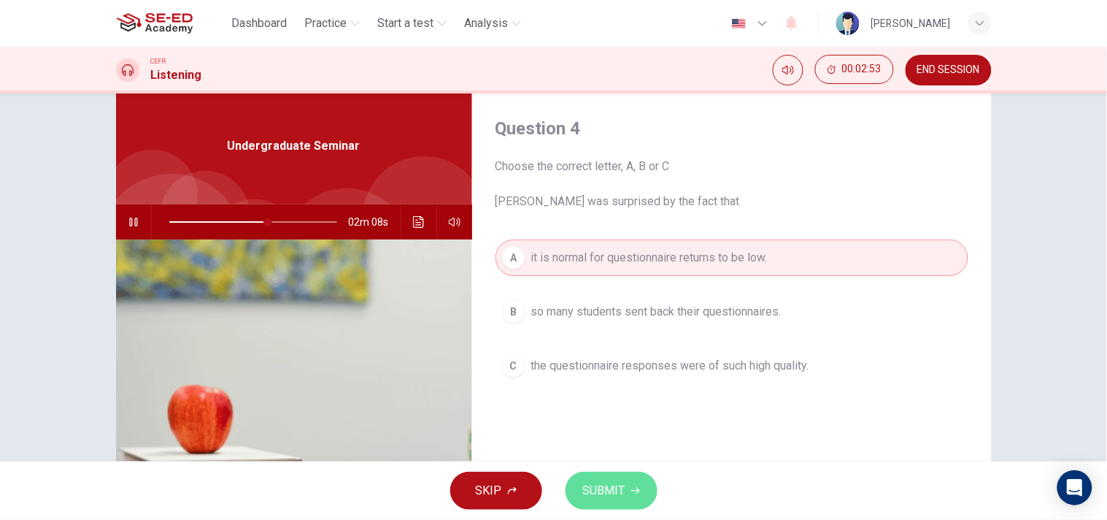
drag, startPoint x: 635, startPoint y: 482, endPoint x: 625, endPoint y: 477, distance: 11.8
click at [635, 483] on button "SUBMIT" at bounding box center [612, 490] width 92 height 38
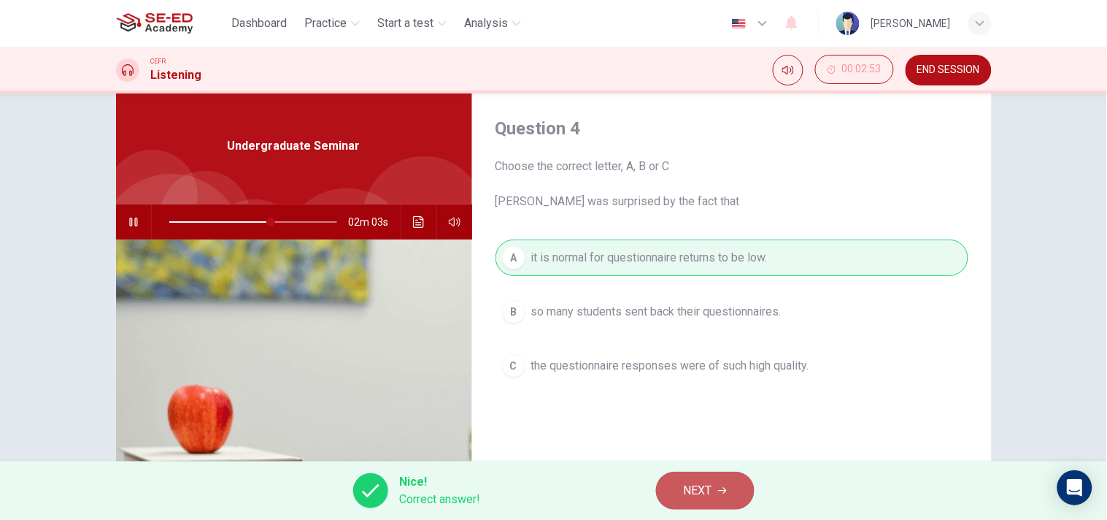
click at [701, 485] on span "NEXT" at bounding box center [698, 490] width 28 height 20
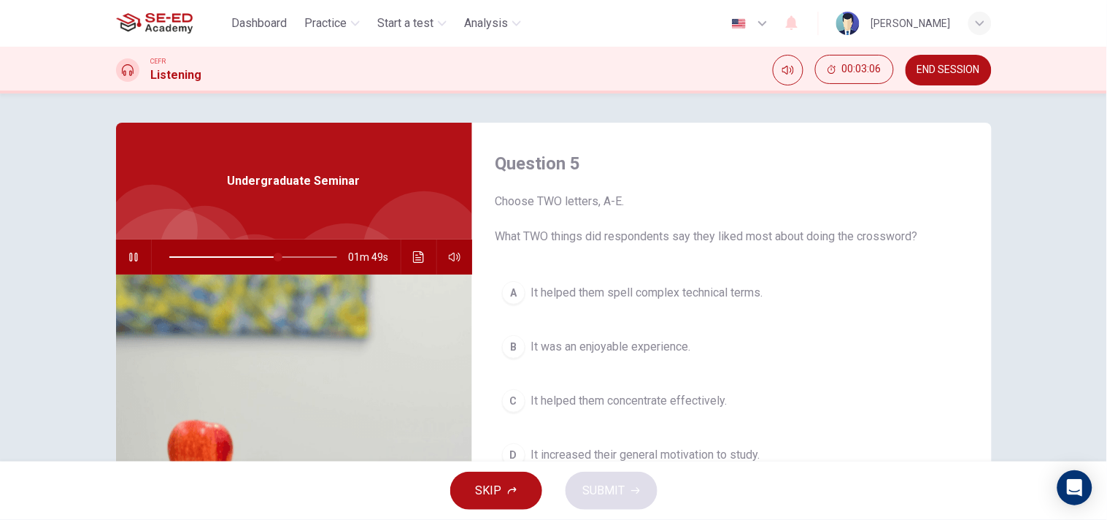
click at [614, 392] on span "It helped them concentrate effectively." at bounding box center [629, 401] width 196 height 18
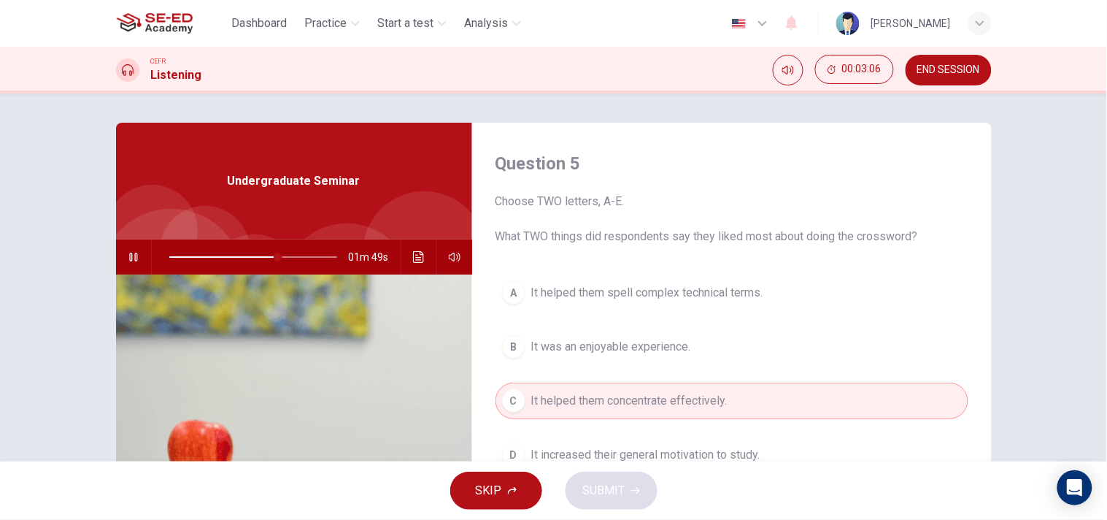
scroll to position [81, 0]
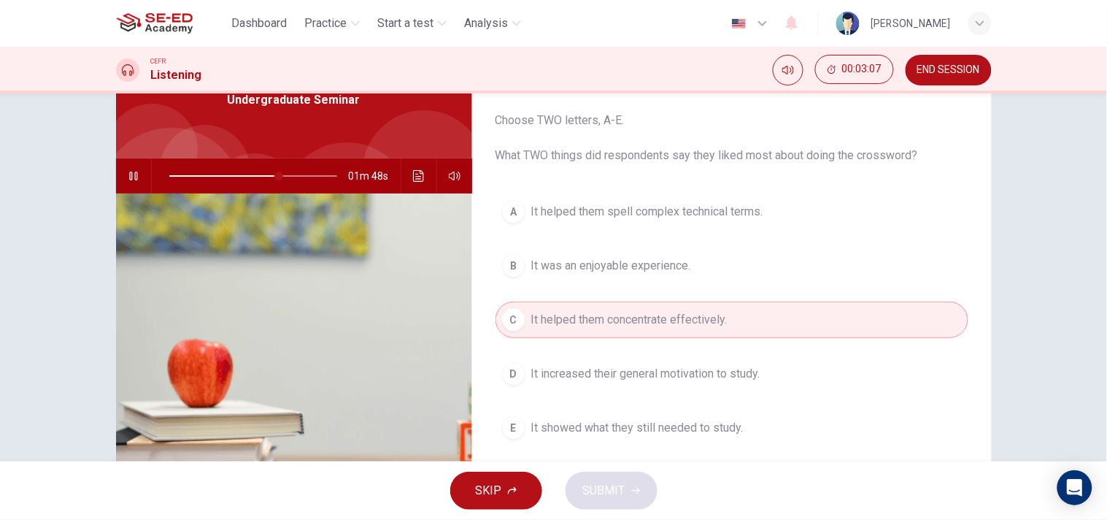
drag, startPoint x: 619, startPoint y: 414, endPoint x: 621, endPoint y: 424, distance: 9.7
click at [620, 417] on button "E It showed what they still needed to study." at bounding box center [731, 427] width 473 height 36
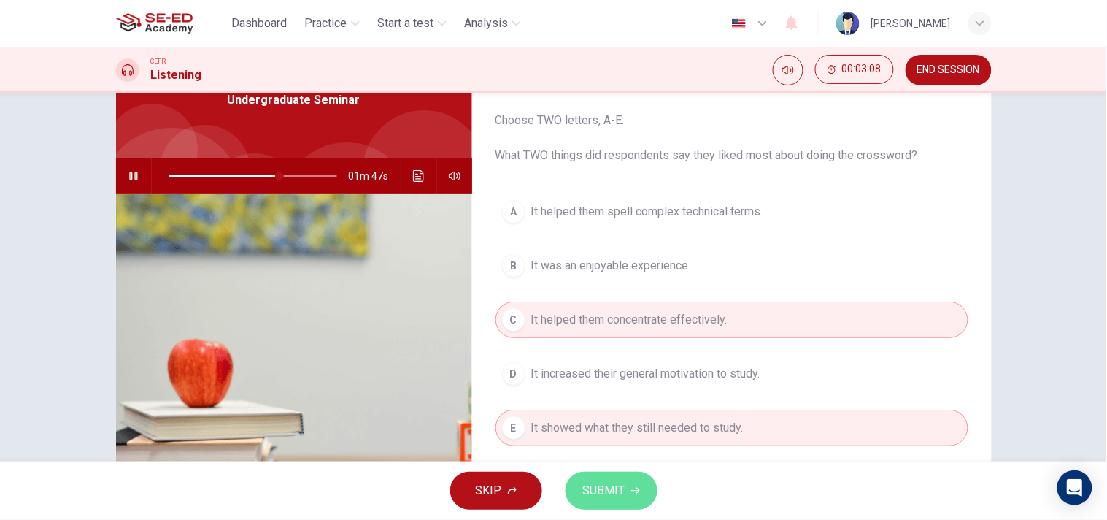
drag, startPoint x: 612, startPoint y: 483, endPoint x: 610, endPoint y: 476, distance: 7.4
click at [611, 484] on span "SUBMIT" at bounding box center [604, 490] width 42 height 20
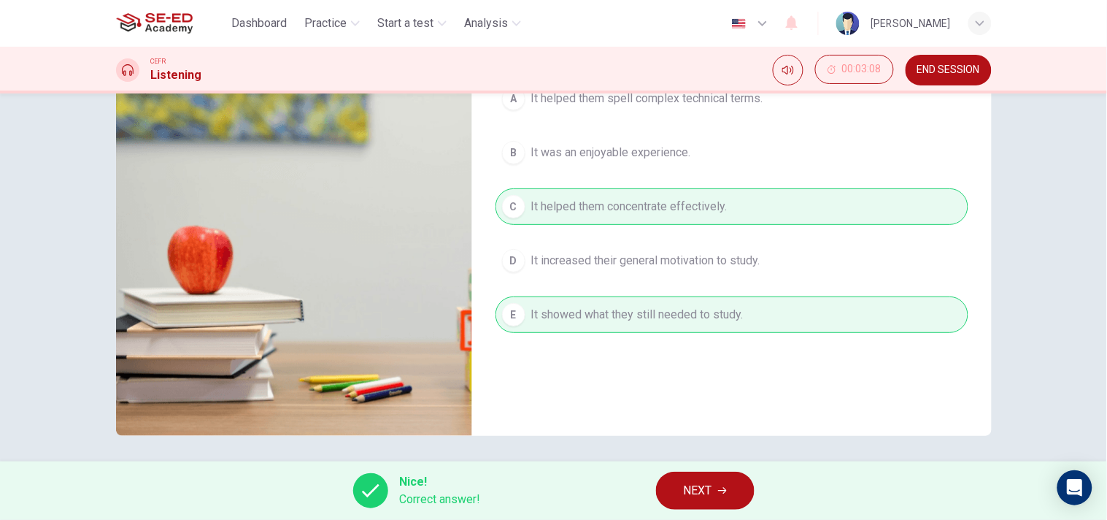
scroll to position [198, 0]
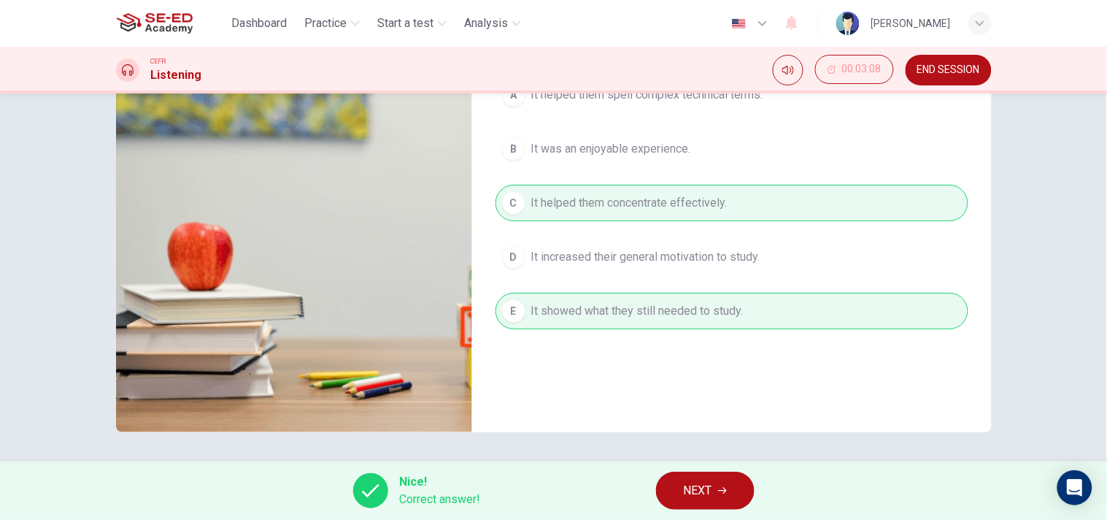
click at [687, 485] on span "NEXT" at bounding box center [698, 490] width 28 height 20
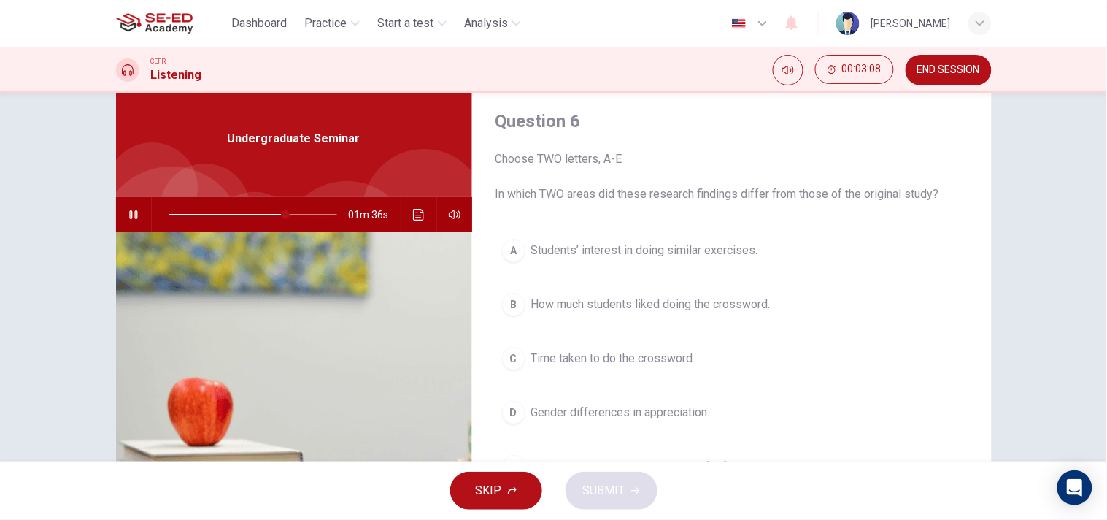
scroll to position [35, 0]
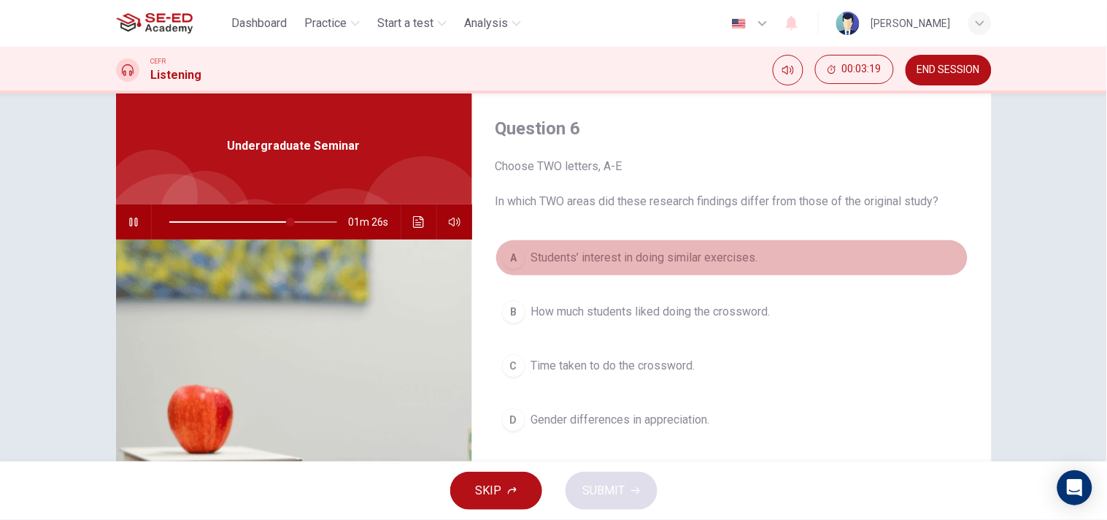
click at [601, 258] on span "Students’ interest in doing similar exercises." at bounding box center [644, 258] width 227 height 18
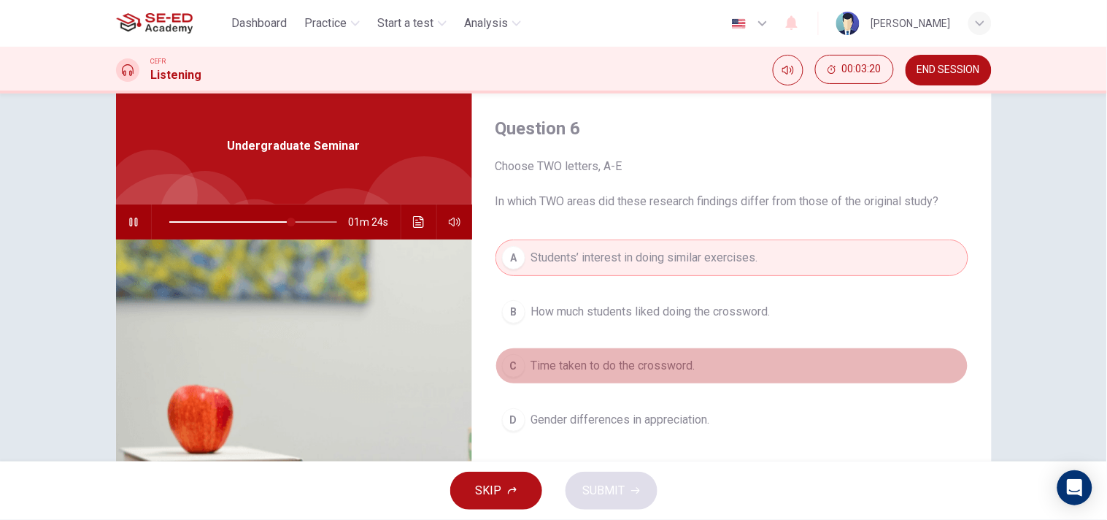
drag, startPoint x: 589, startPoint y: 366, endPoint x: 545, endPoint y: 423, distance: 72.4
click at [590, 372] on span "Time taken to do the crossword." at bounding box center [613, 366] width 164 height 18
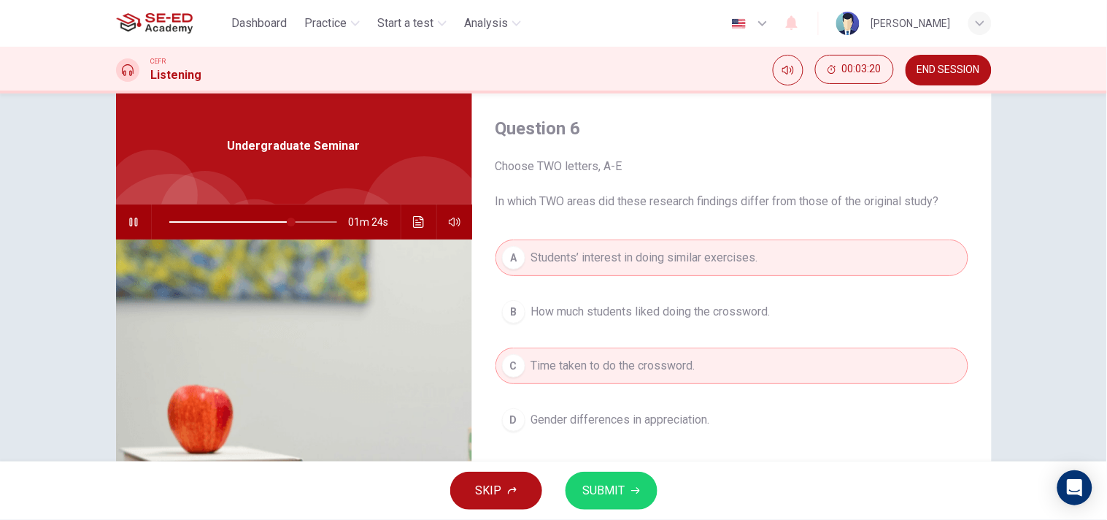
click at [590, 494] on span "SUBMIT" at bounding box center [604, 490] width 42 height 20
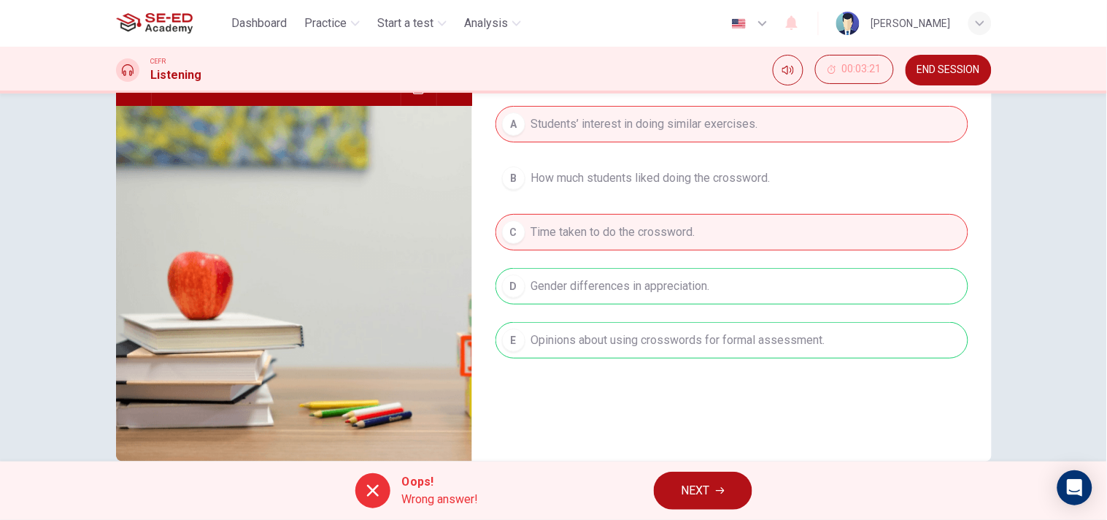
scroll to position [198, 0]
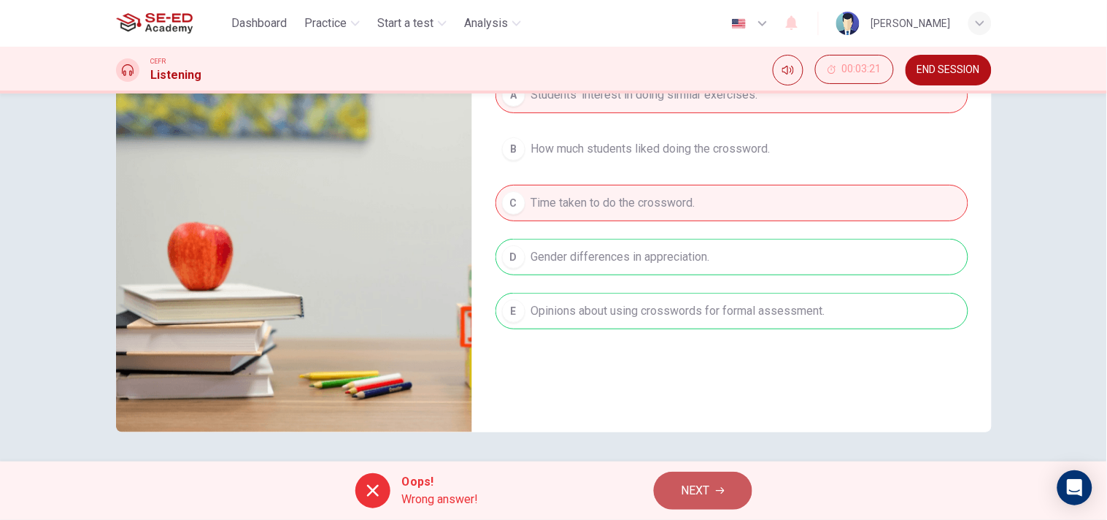
click at [703, 480] on button "NEXT" at bounding box center [703, 490] width 99 height 38
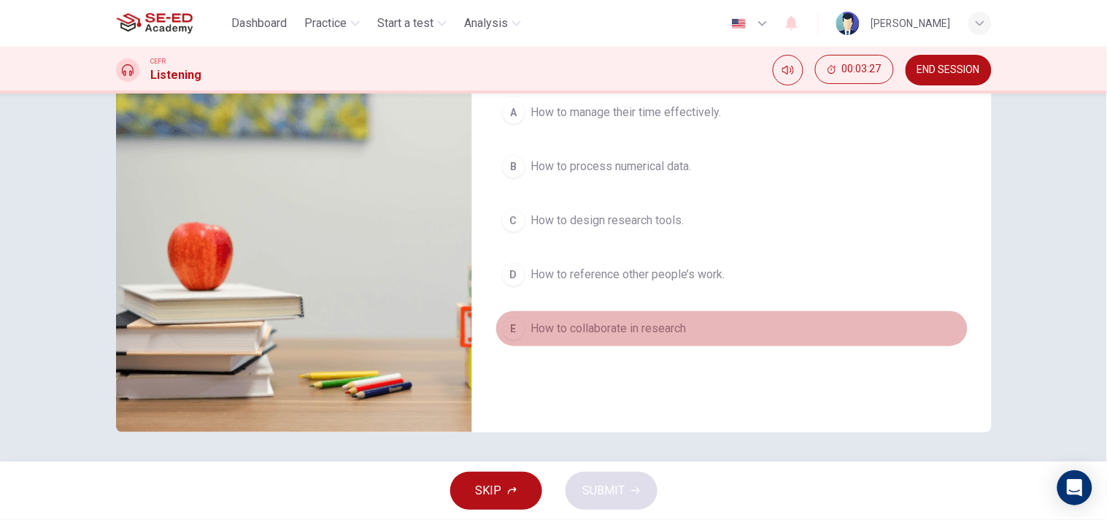
click at [606, 320] on span "How to collaborate in research" at bounding box center [608, 329] width 155 height 18
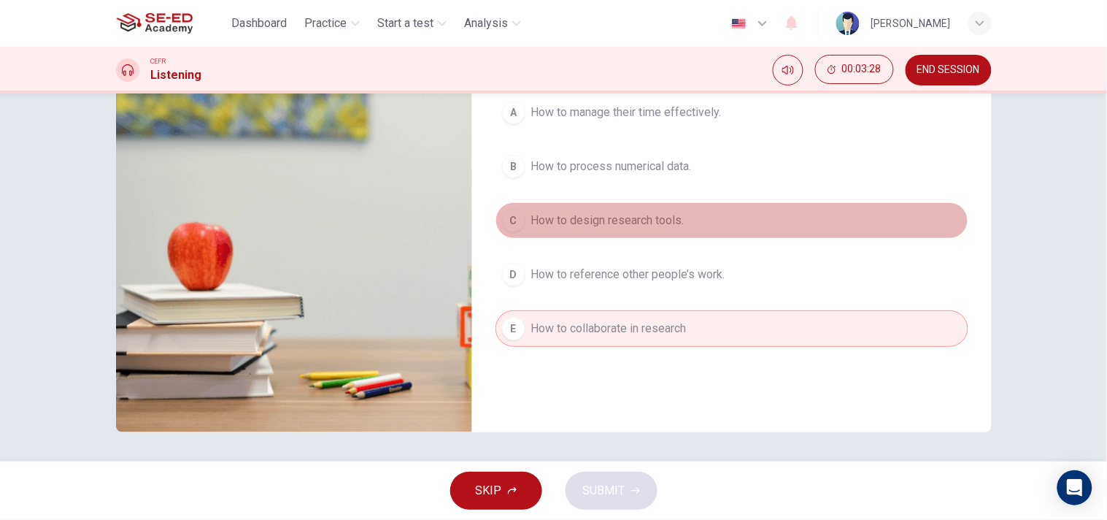
click at [616, 212] on span "How to design research tools." at bounding box center [607, 221] width 153 height 18
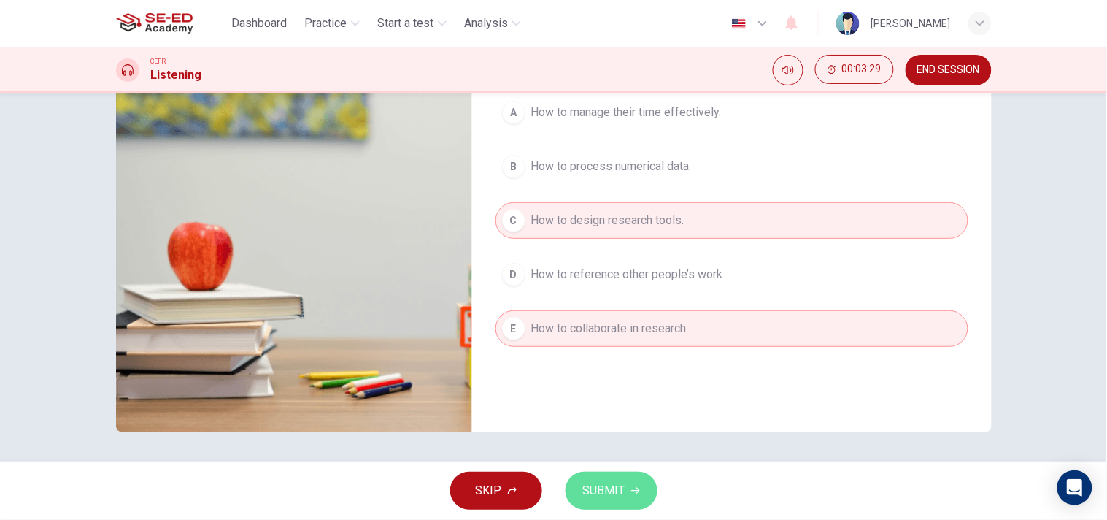
click at [617, 480] on span "SUBMIT" at bounding box center [604, 490] width 42 height 20
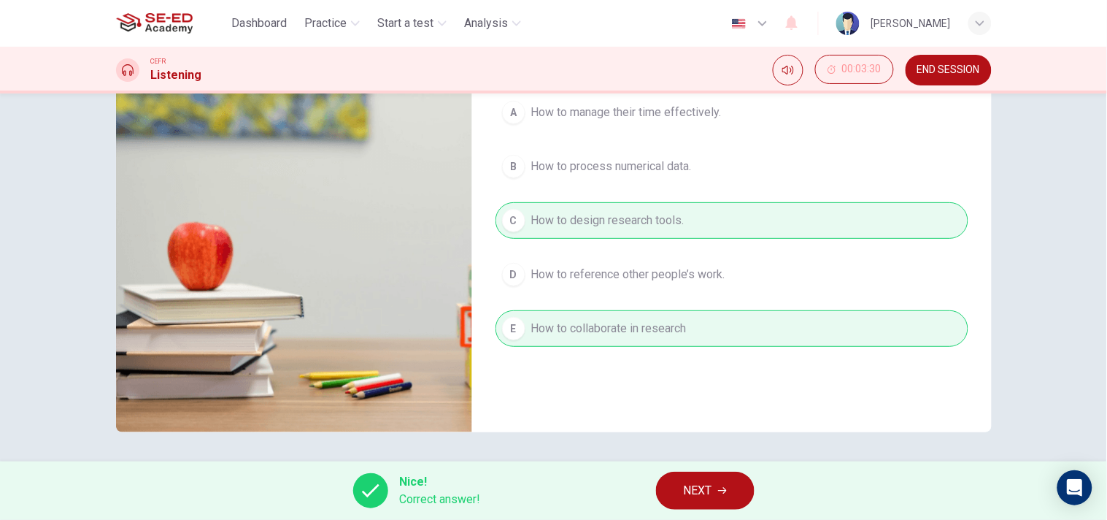
type input "79"
click at [699, 485] on span "NEXT" at bounding box center [698, 490] width 28 height 20
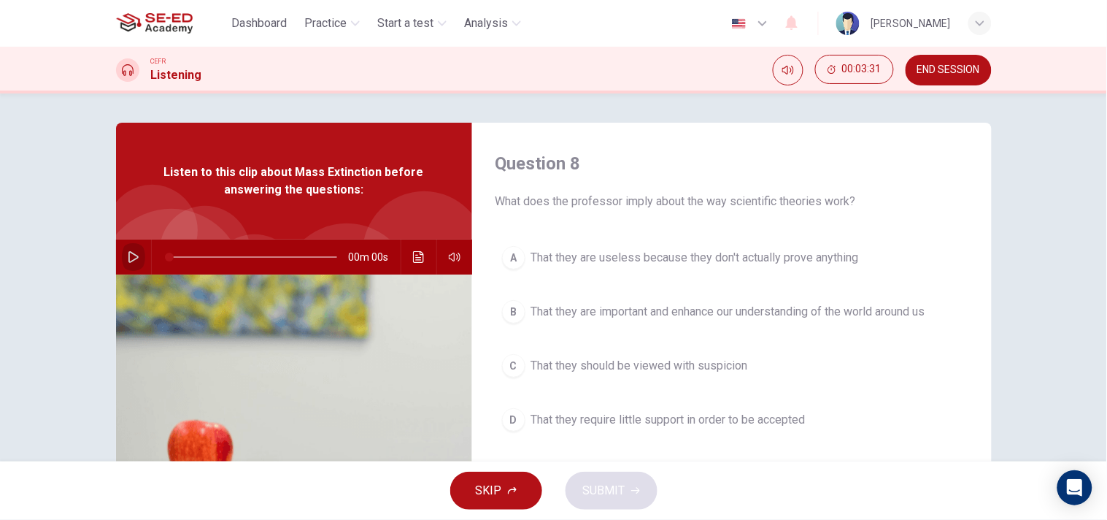
click at [122, 253] on button "button" at bounding box center [133, 256] width 23 height 35
type input "7"
click at [945, 68] on span "END SESSION" at bounding box center [948, 70] width 63 height 12
